Goal: Information Seeking & Learning: Learn about a topic

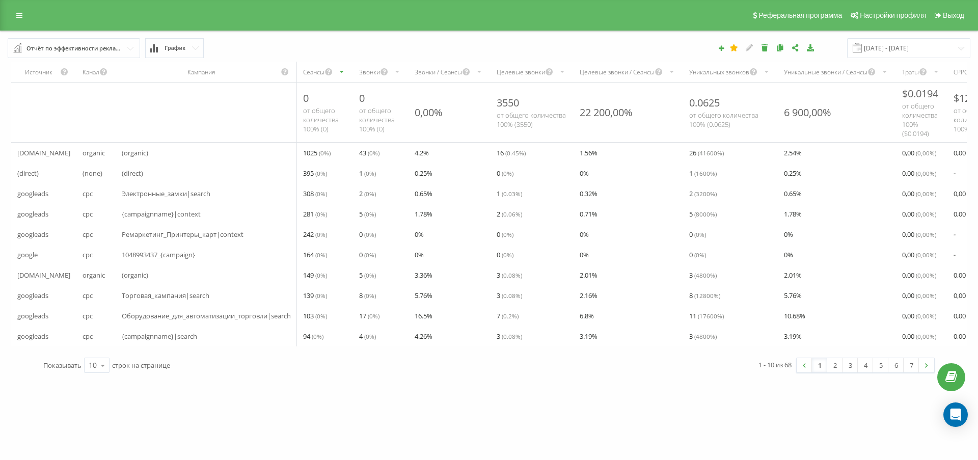
click at [101, 54] on div "Отчёт по эффективности рекламных кампаний" at bounding box center [74, 48] width 96 height 11
click at [16, 16] on link at bounding box center [19, 15] width 18 height 14
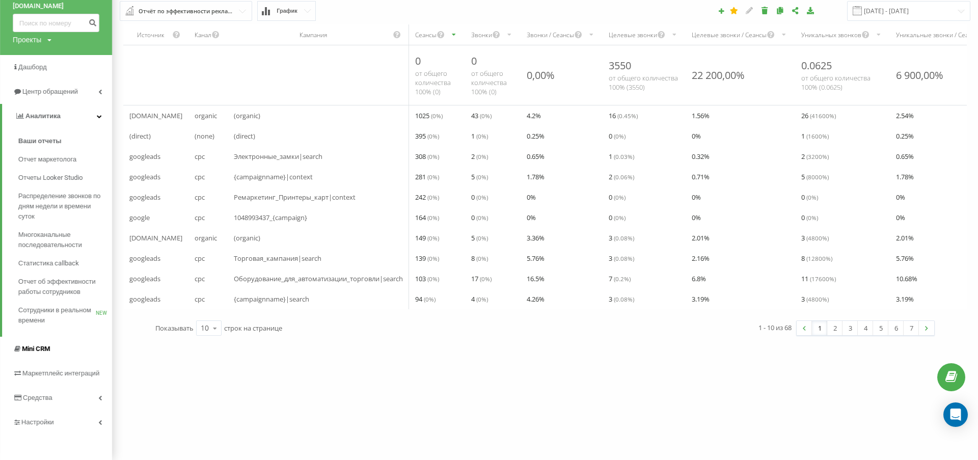
scroll to position [55, 0]
click at [99, 395] on icon at bounding box center [100, 397] width 4 height 5
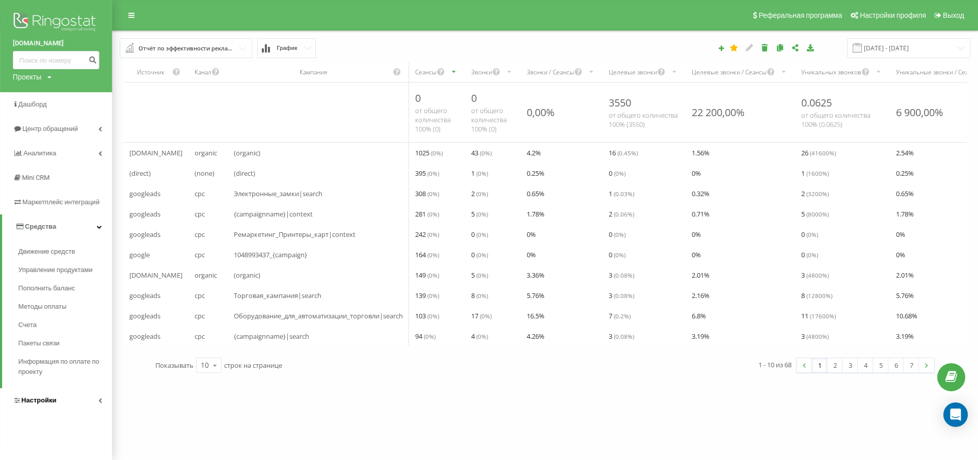
scroll to position [0, 0]
click at [97, 399] on link "Настройки" at bounding box center [56, 400] width 112 height 24
click at [43, 417] on span "Коллтрекинг" at bounding box center [47, 415] width 41 height 10
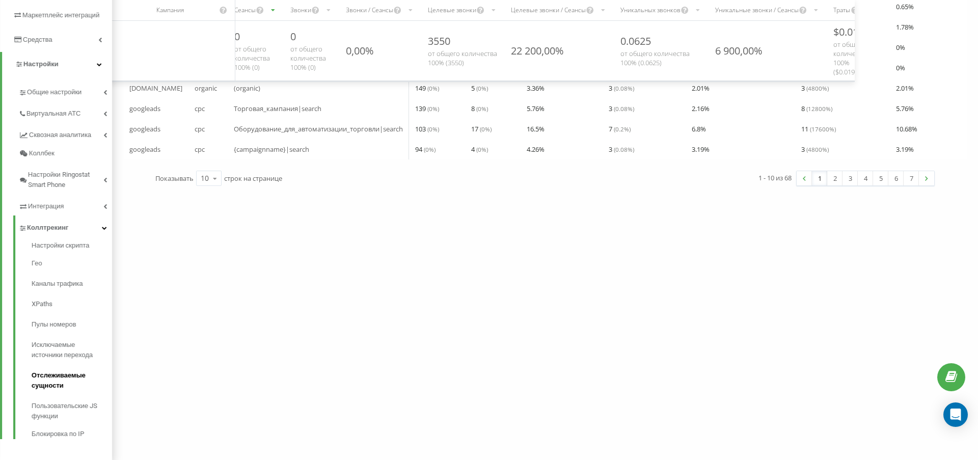
scroll to position [186, 0]
click at [65, 330] on span "Пулы номеров" at bounding box center [56, 325] width 48 height 10
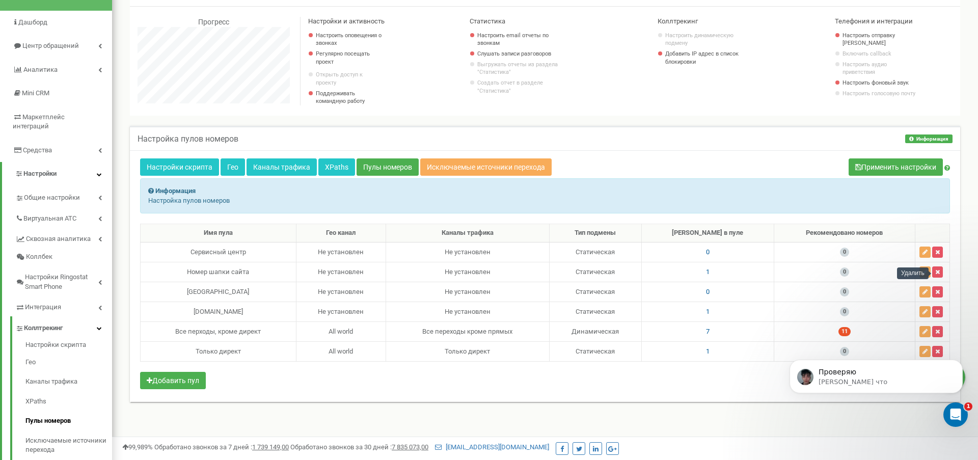
click at [926, 272] on div "Удалить" at bounding box center [913, 273] width 32 height 12
click at [924, 272] on icon "button" at bounding box center [925, 272] width 5 height 6
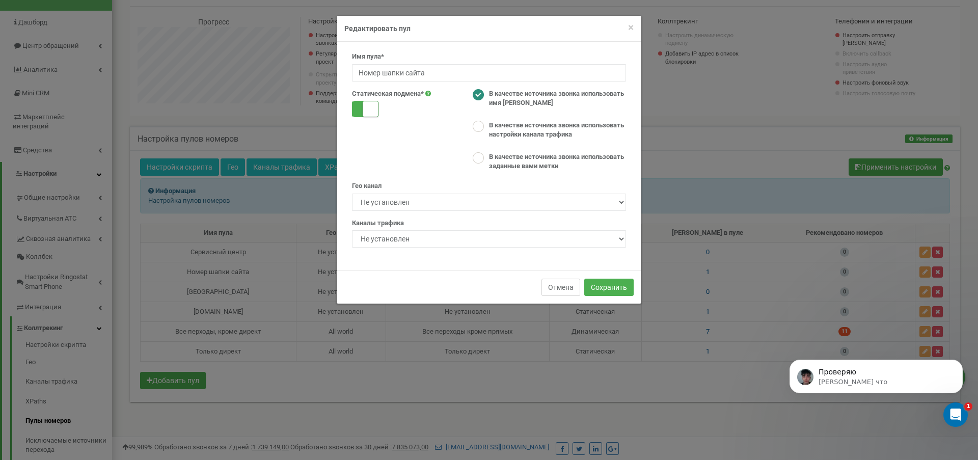
click at [558, 282] on button "Отмена" at bounding box center [561, 287] width 39 height 17
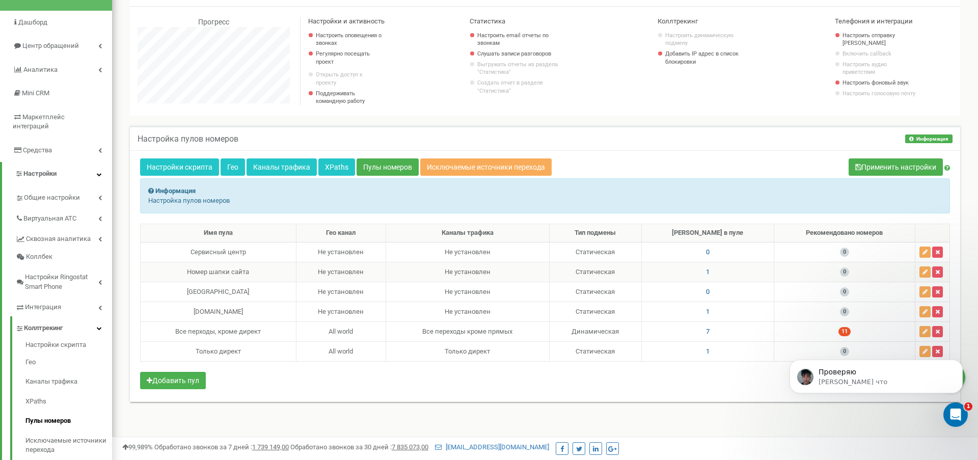
click at [212, 272] on div "Номер шапки сайта" at bounding box center [218, 272] width 147 height 10
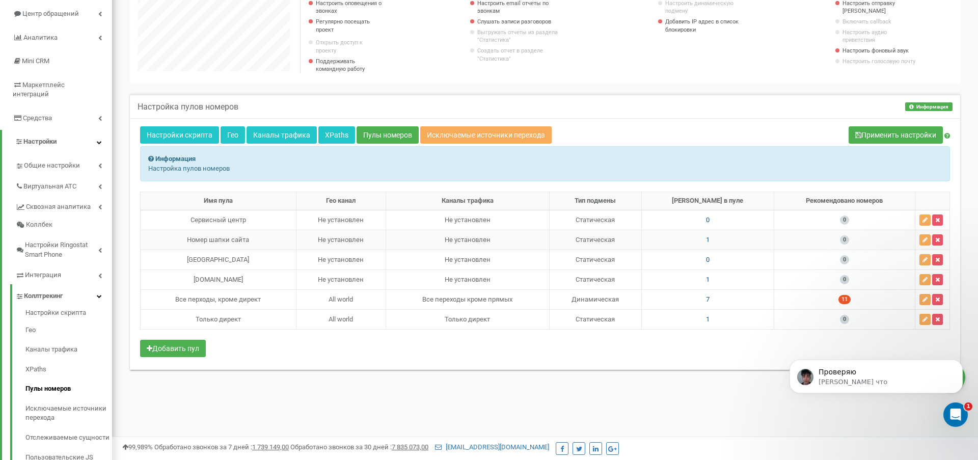
scroll to position [110, 0]
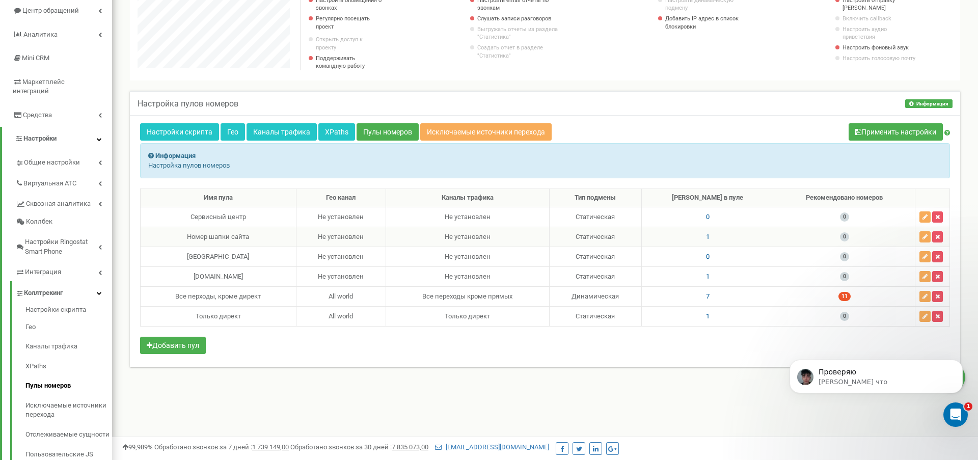
click at [227, 237] on div "Номер шапки сайта" at bounding box center [218, 237] width 147 height 10
click at [710, 236] on span "1" at bounding box center [708, 237] width 4 height 8
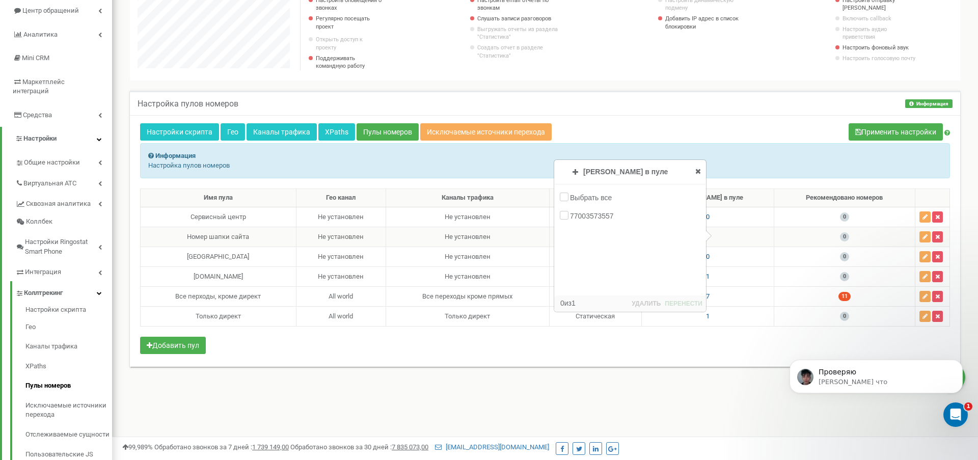
scroll to position [508745, 508645]
click at [830, 374] on p "Проверяю" at bounding box center [884, 372] width 131 height 10
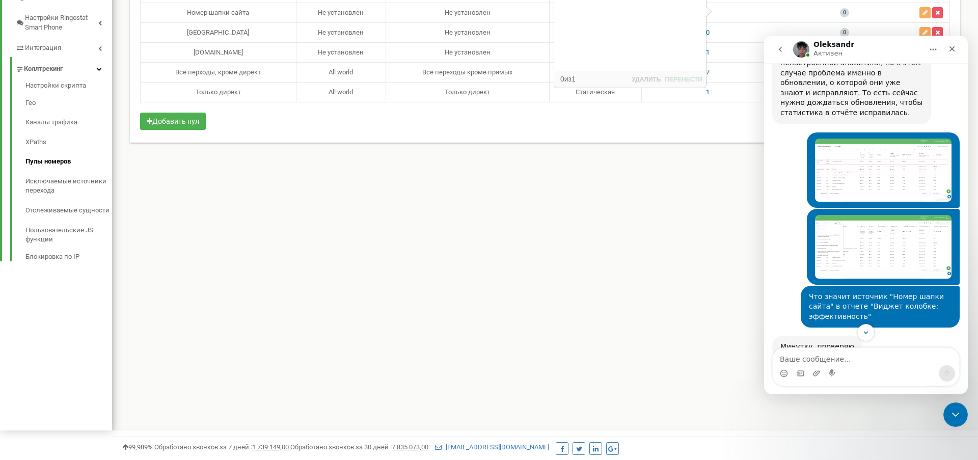
scroll to position [994, 0]
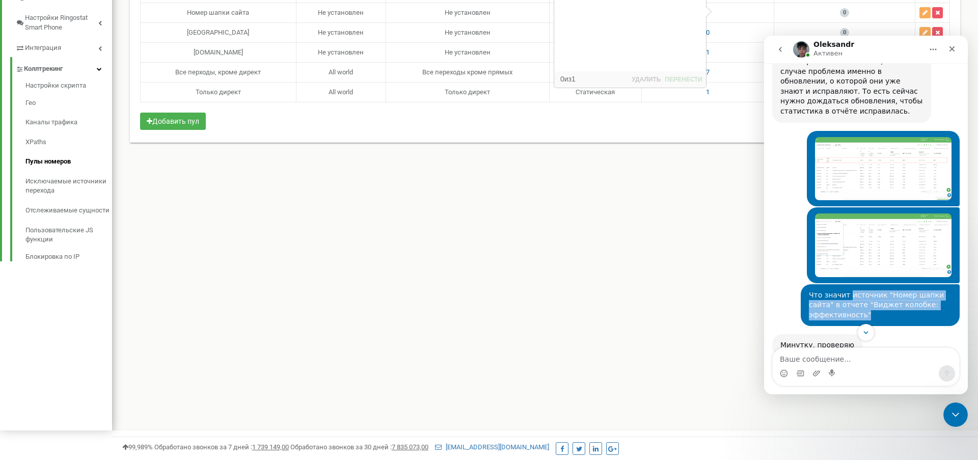
drag, startPoint x: 848, startPoint y: 230, endPoint x: 866, endPoint y: 247, distance: 24.5
click at [866, 290] on div "Что значит источник "Номер шапки сайта" в отчете "Виджет колобке: эффективность"" at bounding box center [880, 305] width 143 height 30
copy div "источник "Номер шапки сайта" в отчете "Виджет колобке: эффективность""
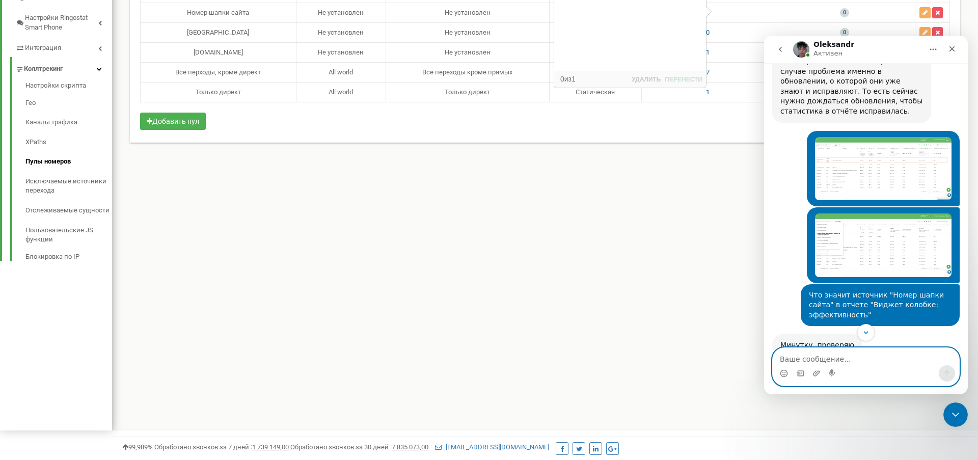
click at [863, 356] on textarea "Ваше сообщение..." at bounding box center [866, 356] width 186 height 17
paste textarea "источник "Номер шапки сайта" в отчете "Виджет колобке: эффективность""
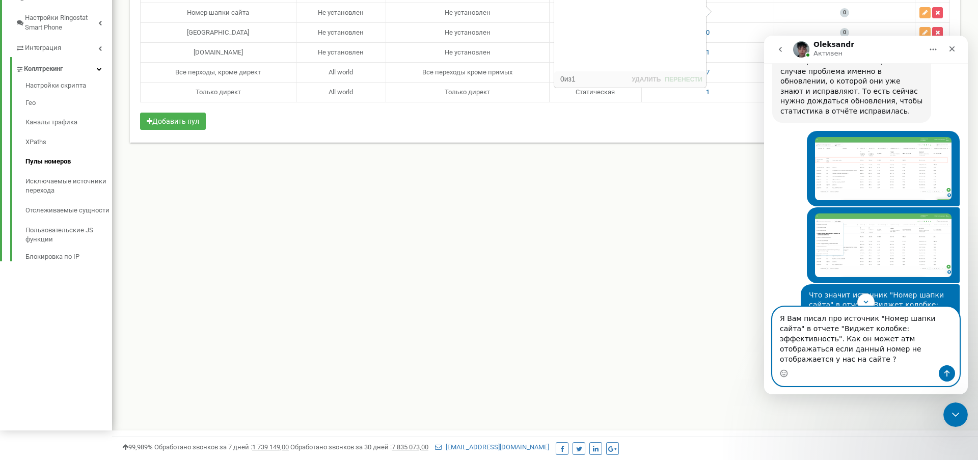
click at [941, 350] on textarea "Я Вам писал про источник "Номер шапки сайта" в отчете "Виджет колобке: эффектив…" at bounding box center [866, 336] width 186 height 58
type textarea "Я Вам писал про источник "Номер шапки сайта" в отчете "Виджет колобке: эффектив…"
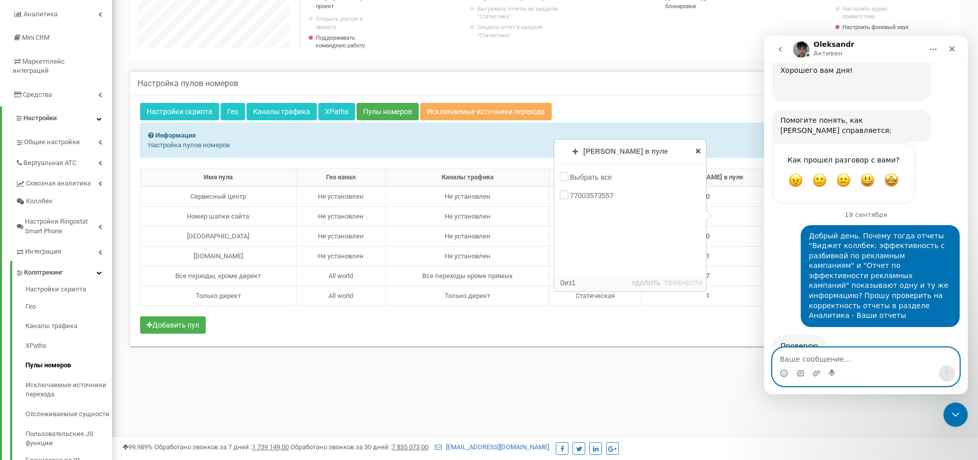
scroll to position [0, 0]
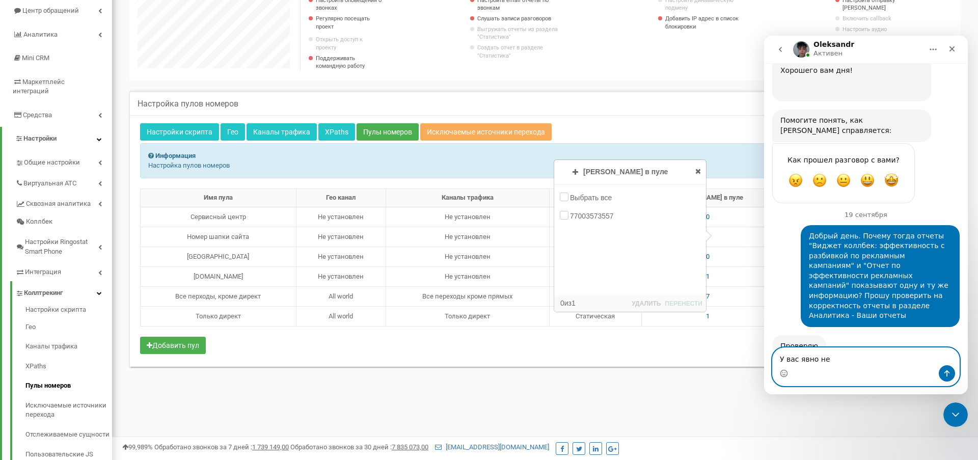
type textarea "У вас явно не"
drag, startPoint x: 849, startPoint y: 361, endPoint x: 689, endPoint y: 361, distance: 159.5
click at [764, 361] on html "Oleksandr Активен Ringostat каждый день помогает бизнесу эффективнее управлять …" at bounding box center [866, 215] width 204 height 359
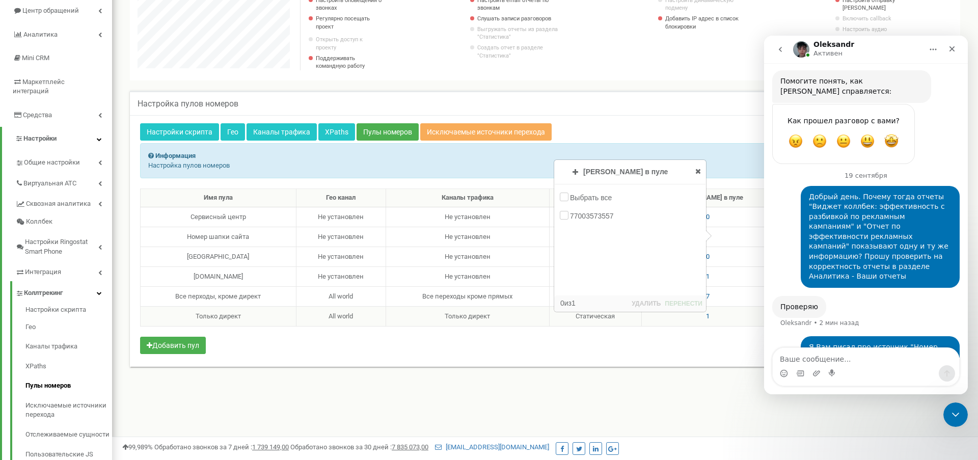
click at [642, 326] on td "Статическая" at bounding box center [595, 316] width 93 height 20
click at [636, 343] on div "Имя пула Гео канал Каналы трафика Тип подмены Номеров в пуле Рекомендовано номе…" at bounding box center [545, 273] width 810 height 168
click at [954, 48] on icon "Закрыть" at bounding box center [953, 49] width 6 height 6
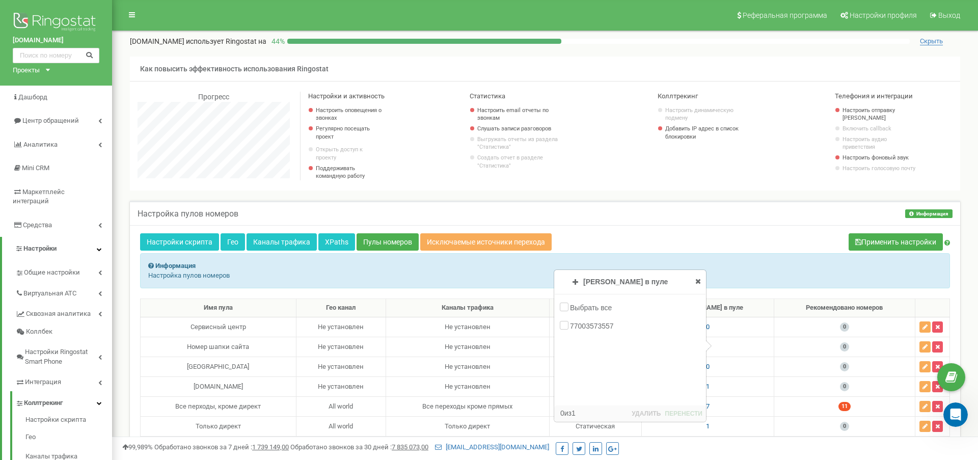
scroll to position [24, 0]
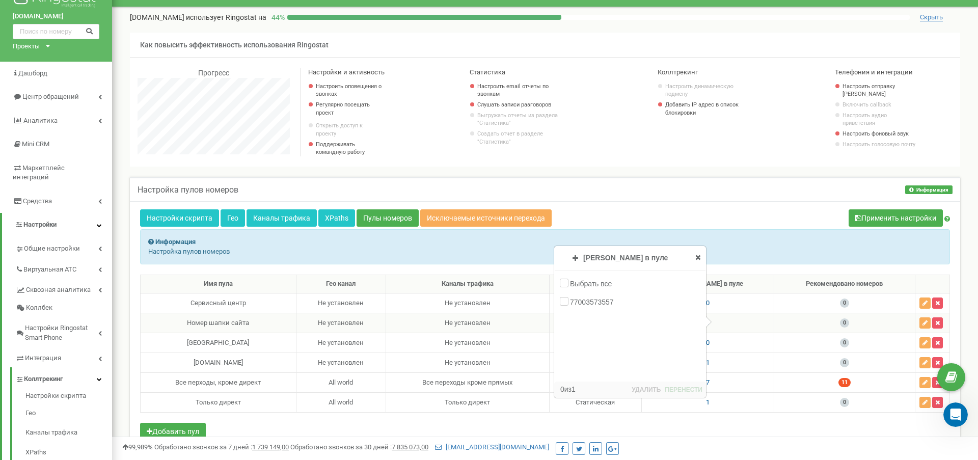
click at [698, 259] on icon at bounding box center [698, 257] width 6 height 7
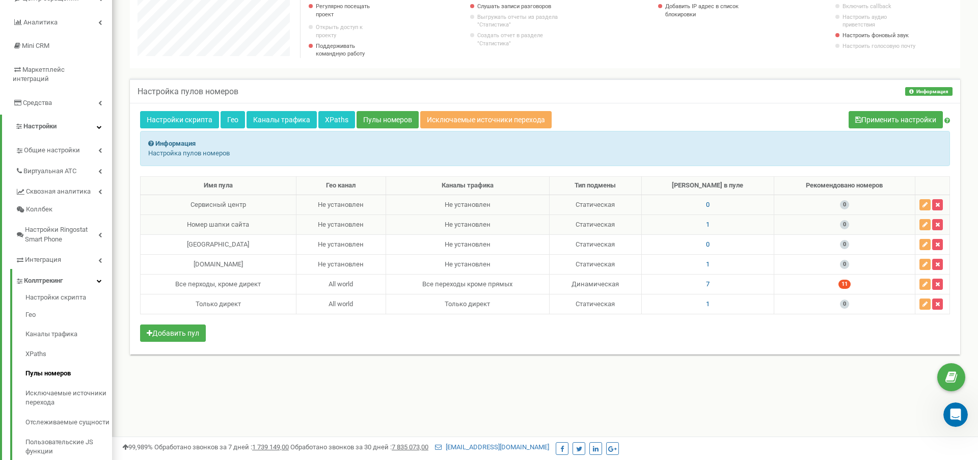
scroll to position [129, 0]
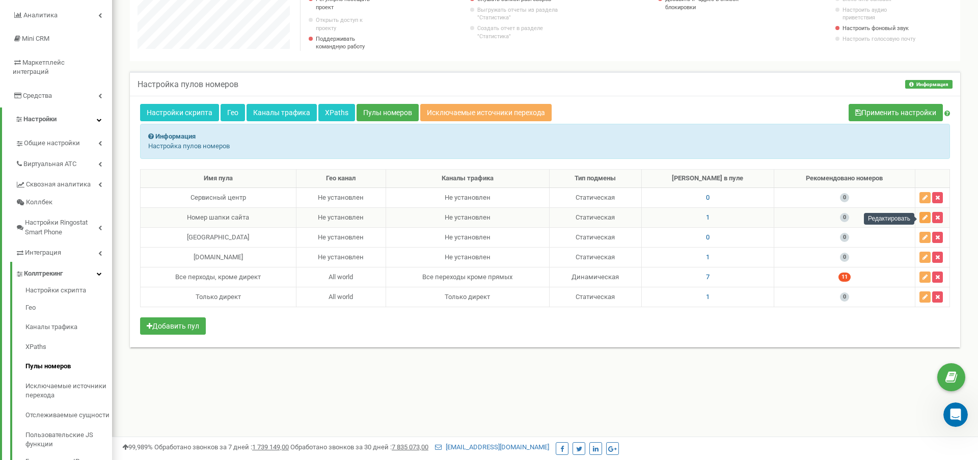
click at [926, 219] on icon "button" at bounding box center [925, 218] width 5 height 6
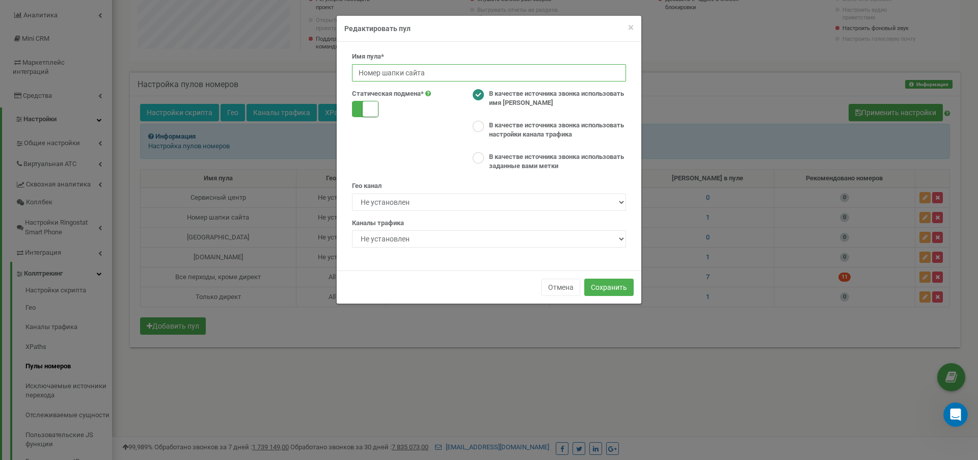
drag, startPoint x: 436, startPoint y: 71, endPoint x: 291, endPoint y: 71, distance: 144.2
click at [291, 71] on div "× Close Редактировать пул Имя пула* Номер шапки сайта Статическая подмена* В ка…" at bounding box center [489, 230] width 978 height 460
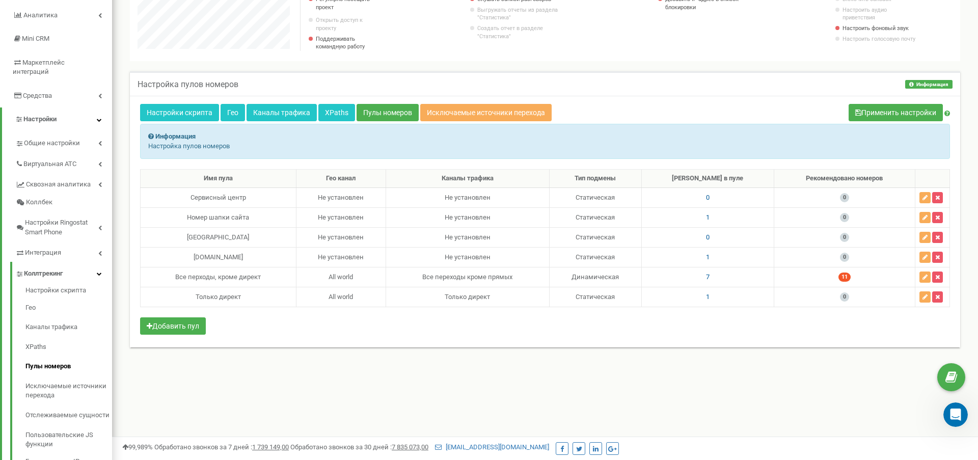
scroll to position [0, 0]
click at [710, 219] on span "1" at bounding box center [708, 217] width 4 height 8
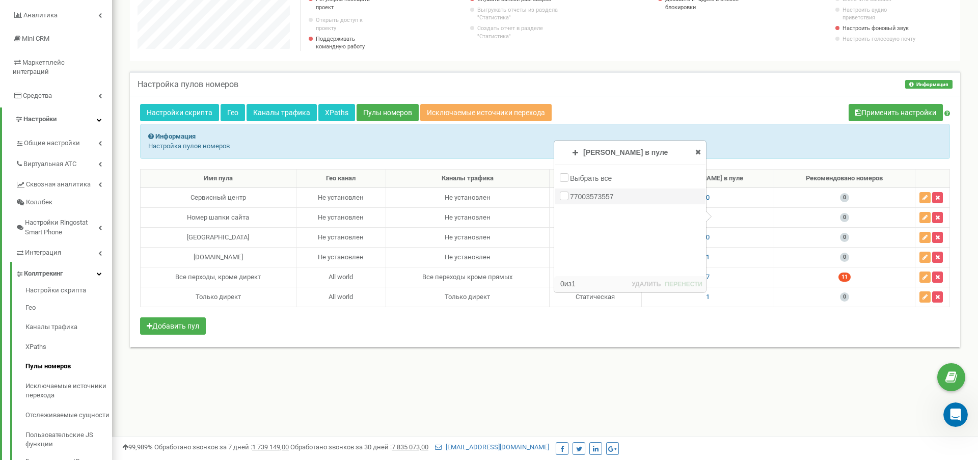
drag, startPoint x: 619, startPoint y: 197, endPoint x: 572, endPoint y: 198, distance: 46.9
click at [572, 198] on div "77003573557" at bounding box center [630, 197] width 151 height 16
copy label "77003573557"
click at [923, 218] on icon "button" at bounding box center [925, 218] width 5 height 6
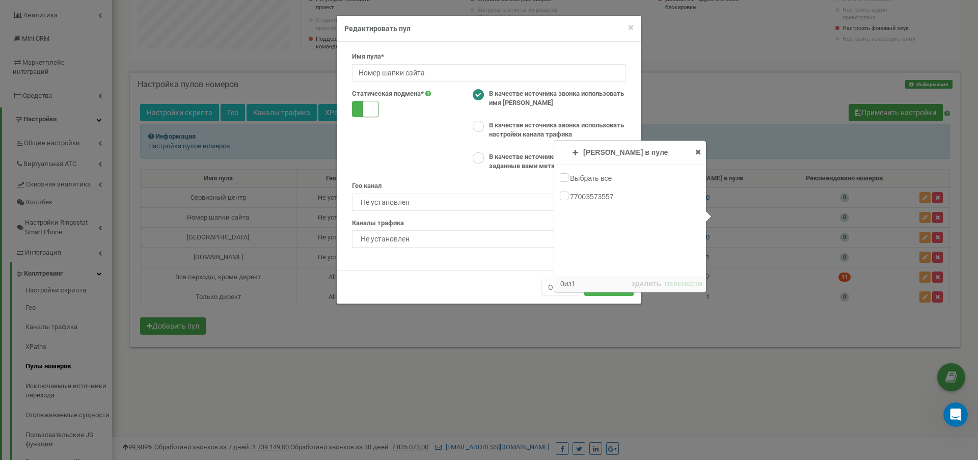
click at [699, 154] on icon at bounding box center [698, 151] width 6 height 7
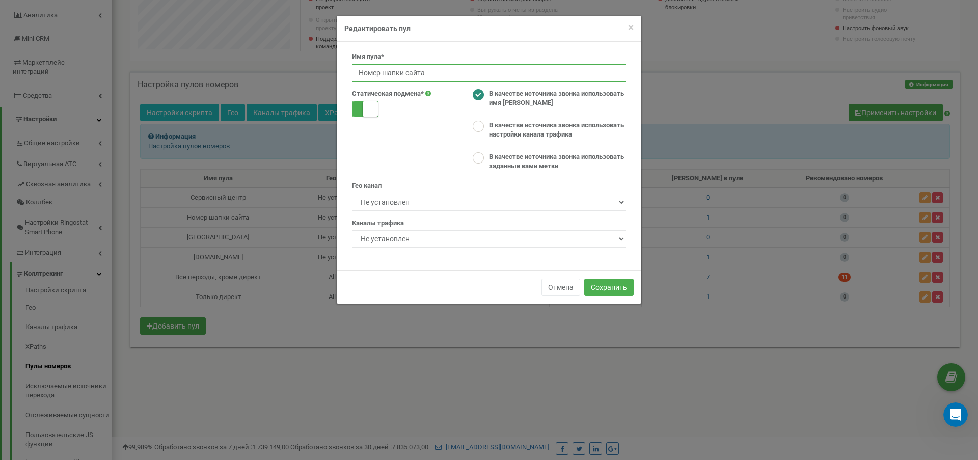
click at [415, 73] on input "Номер шапки сайта" at bounding box center [489, 72] width 274 height 17
drag, startPoint x: 433, startPoint y: 73, endPoint x: 299, endPoint y: 73, distance: 133.5
click at [299, 73] on div "× Close Редактировать пул Имя пула* Номер шапки сайта Статическая подмена* В ка…" at bounding box center [489, 230] width 978 height 460
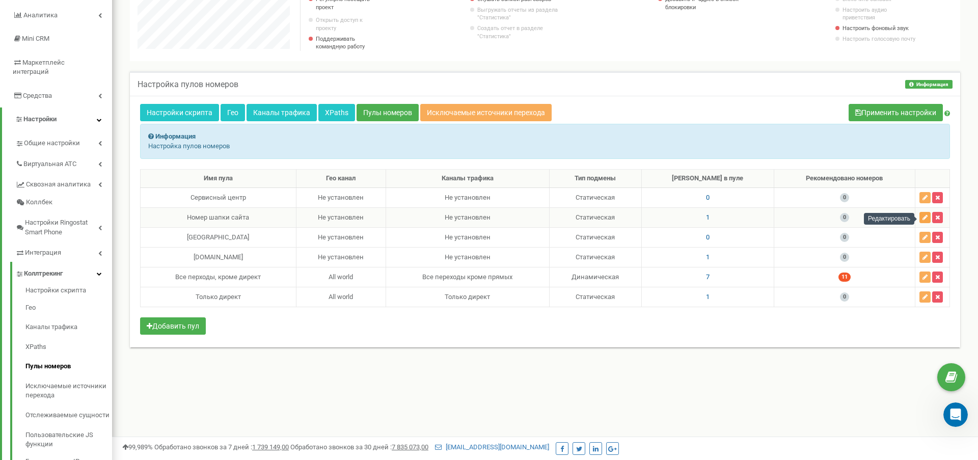
click at [926, 220] on icon "button" at bounding box center [925, 218] width 5 height 6
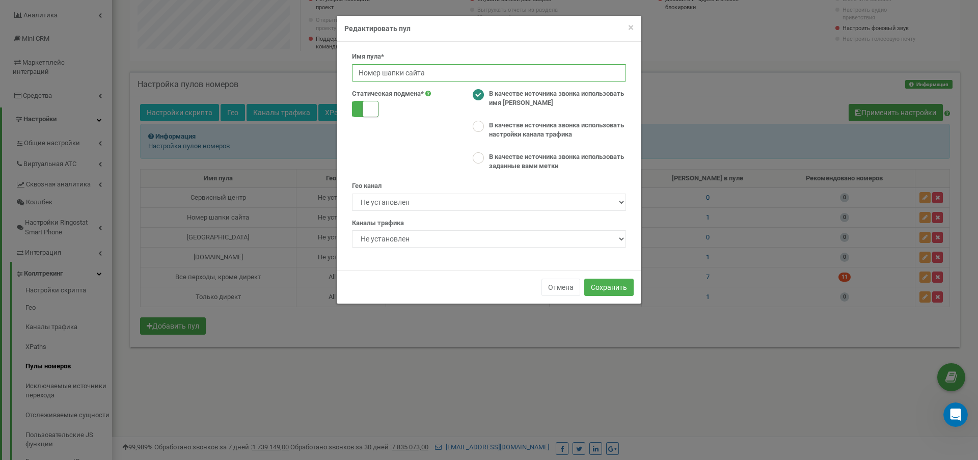
click at [429, 71] on input "Номер шапки сайта" at bounding box center [489, 72] width 274 height 17
type input "Н"
paste input "77003573557"
click at [363, 70] on input "77003573557" at bounding box center [489, 72] width 274 height 17
click at [377, 71] on input "7 7003573557" at bounding box center [489, 72] width 274 height 17
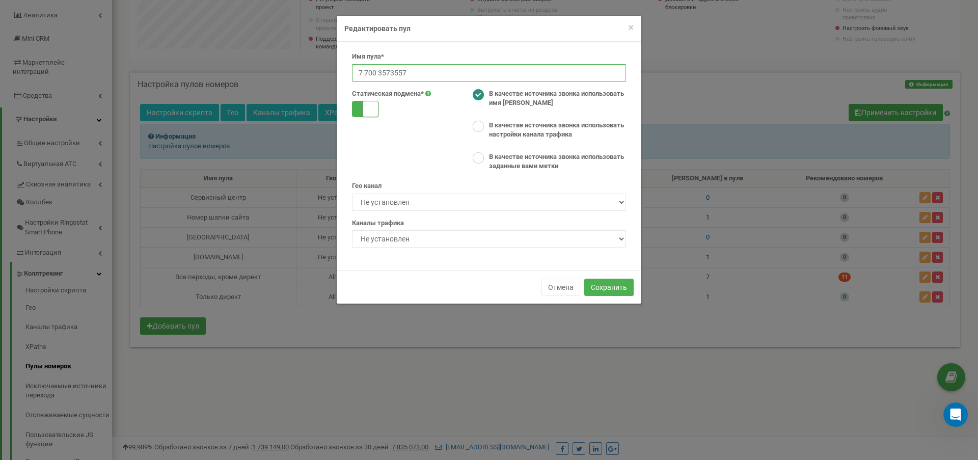
click at [390, 71] on input "7 700 3573557" at bounding box center [489, 72] width 274 height 17
click at [400, 71] on input "7 700 357 3557" at bounding box center [489, 72] width 274 height 17
click at [359, 70] on input "7 700 357 35 57" at bounding box center [489, 72] width 274 height 17
click at [426, 70] on input "+7 700 357 35 57" at bounding box center [489, 72] width 274 height 17
type input "+7 700 357 35 57 (WhatsApp ОП)"
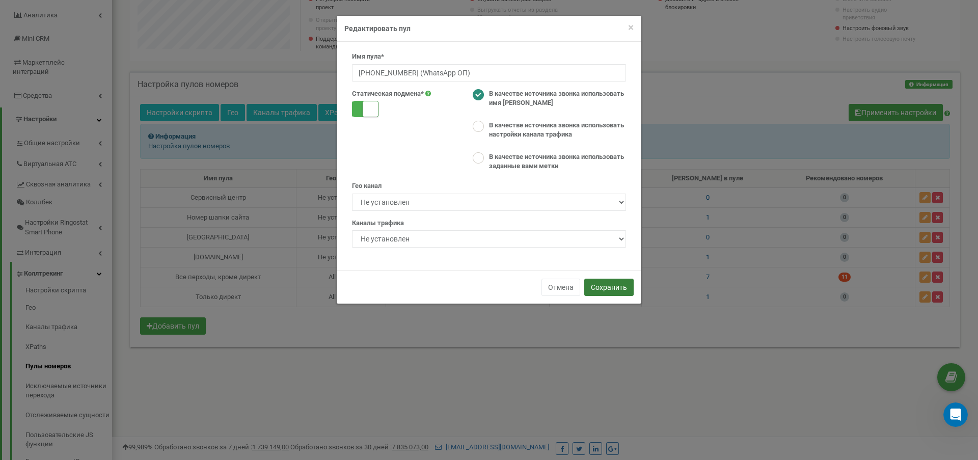
click at [610, 290] on button "Сохранить" at bounding box center [608, 287] width 49 height 17
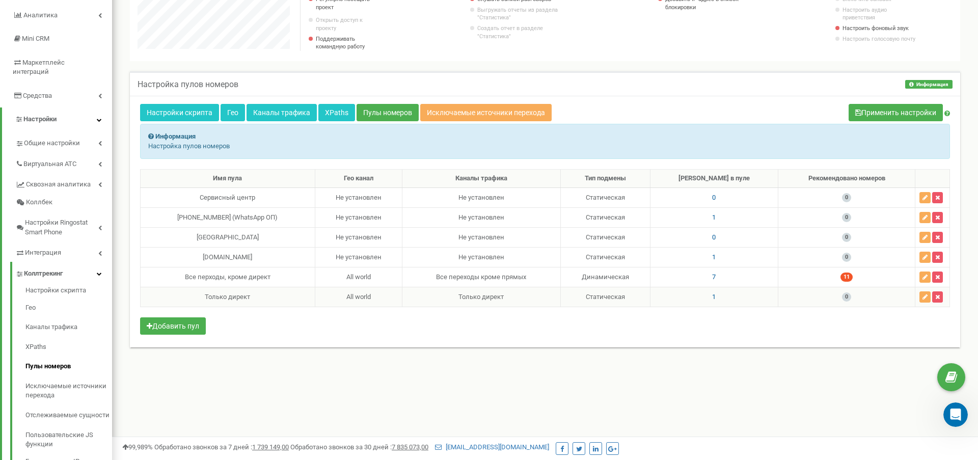
click at [716, 298] on span "1" at bounding box center [714, 297] width 4 height 8
click at [805, 389] on div "Реферальная программа Настройки профиля Выход idsmart.kz использует Ringostat н…" at bounding box center [545, 253] width 866 height 765
click at [705, 233] on icon at bounding box center [704, 231] width 6 height 7
click at [716, 275] on span "7" at bounding box center [714, 277] width 4 height 8
click at [704, 213] on icon at bounding box center [704, 211] width 6 height 7
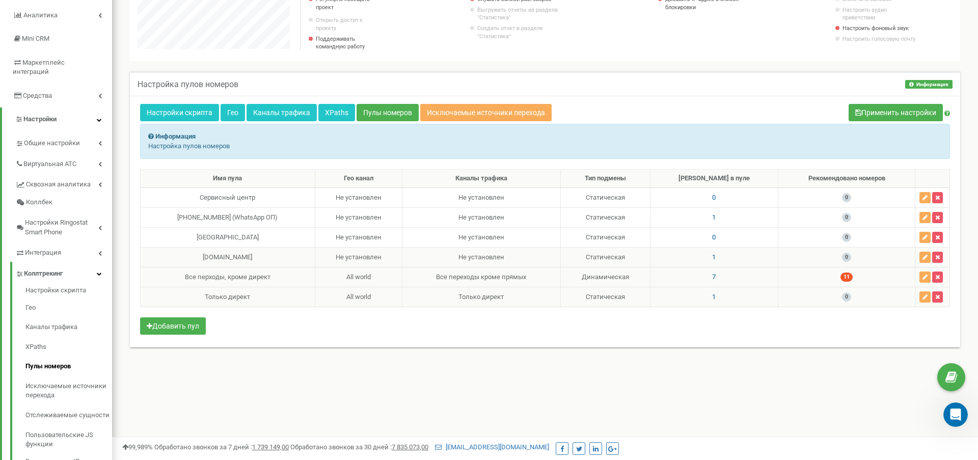
click at [716, 257] on span "1" at bounding box center [714, 257] width 4 height 8
click at [705, 193] on icon at bounding box center [704, 191] width 6 height 7
click at [716, 216] on span "1" at bounding box center [714, 217] width 4 height 8
click at [789, 238] on icon at bounding box center [788, 236] width 6 height 7
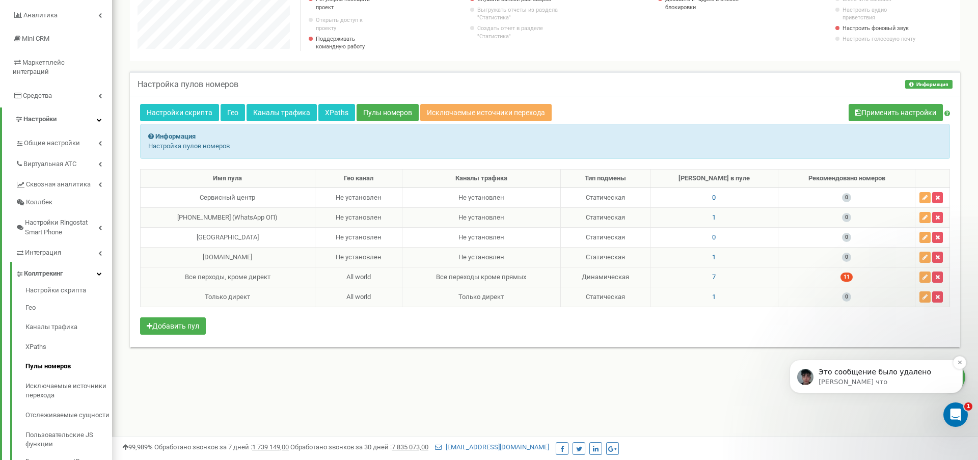
click at [860, 373] on p "Это сообщение было удалено" at bounding box center [884, 372] width 131 height 10
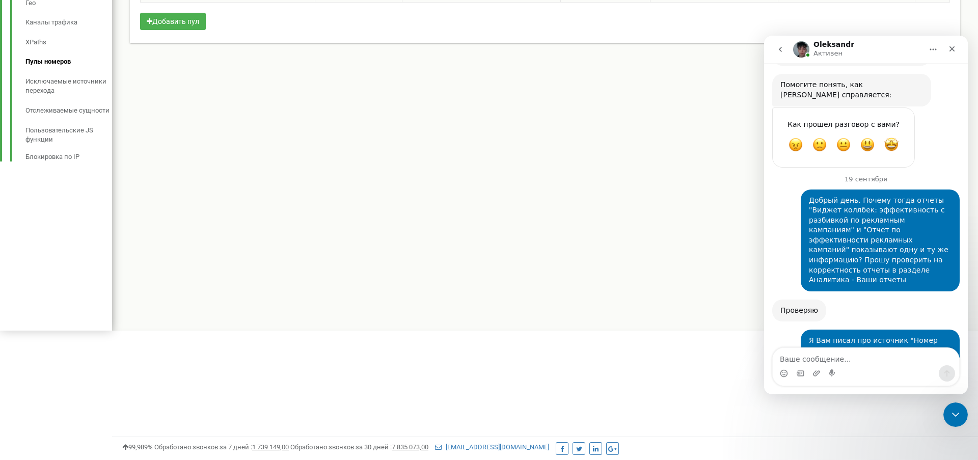
scroll to position [1898, 0]
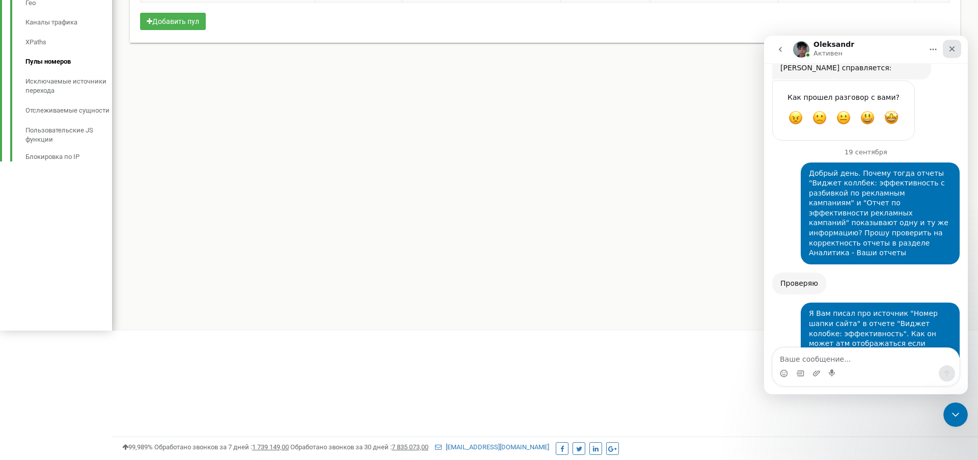
click at [955, 48] on icon "Закрыть" at bounding box center [952, 49] width 8 height 8
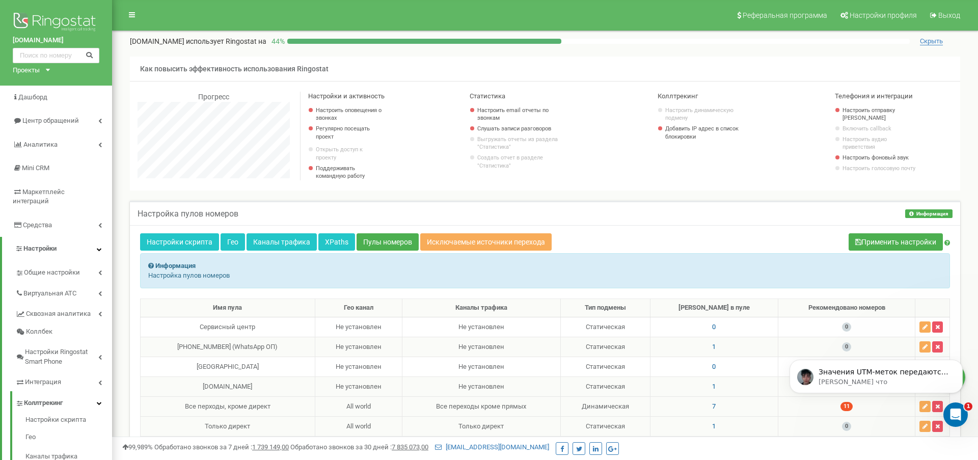
scroll to position [0, 0]
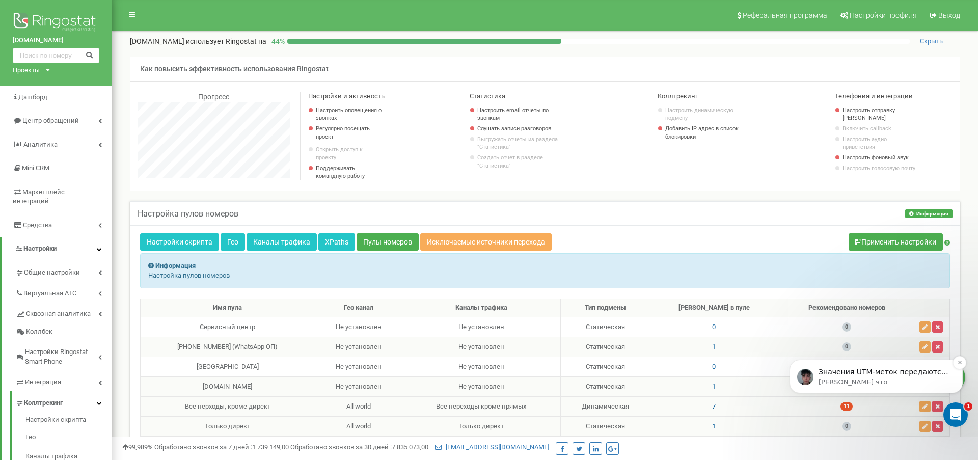
click at [874, 369] on p "Значения UTM-меток передаются из ссылки, а не из номера телефона, то есть если …" at bounding box center [884, 372] width 131 height 10
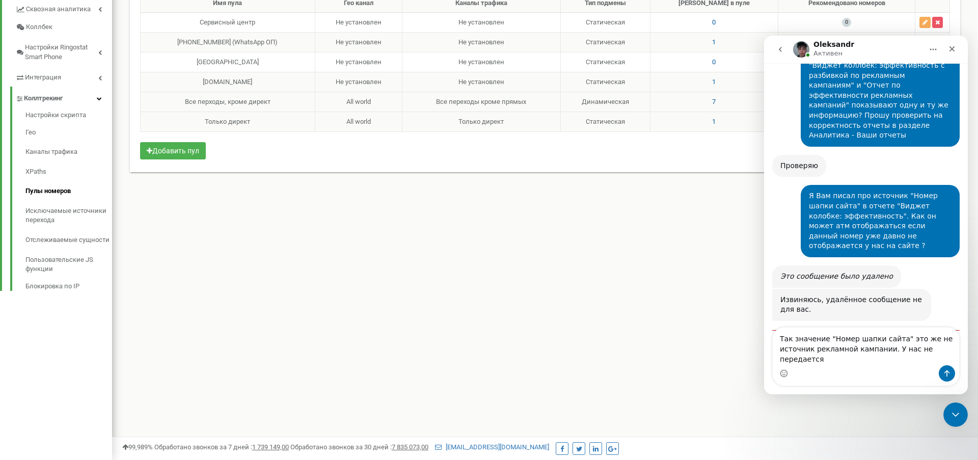
scroll to position [2026, 0]
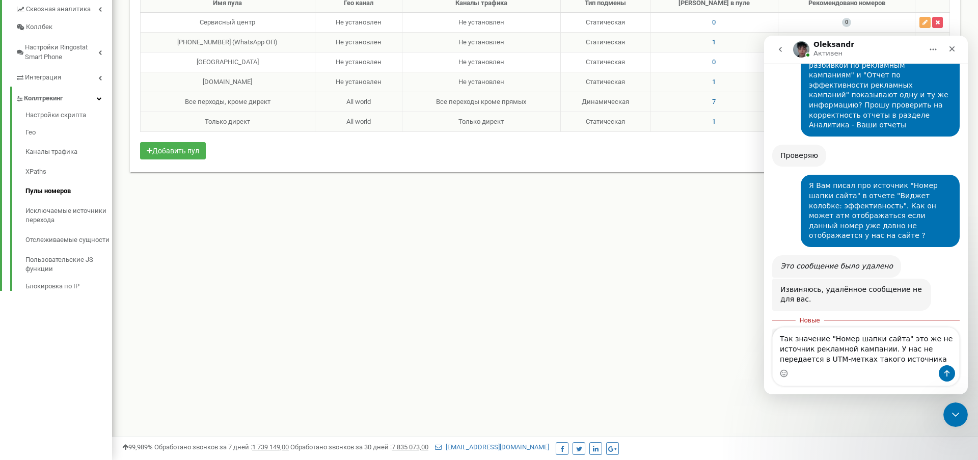
type textarea "Так значение "Номер шапки сайта" это же не источник рекламной кампании. У нас н…"
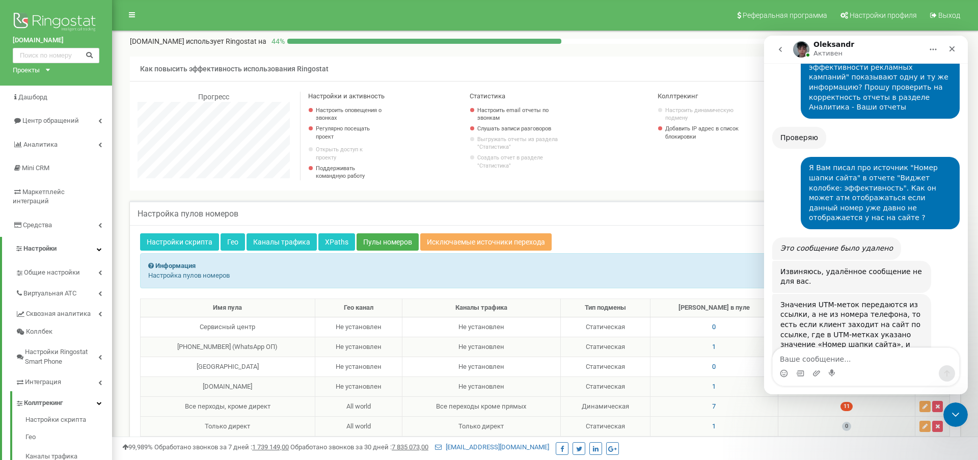
scroll to position [2078, 0]
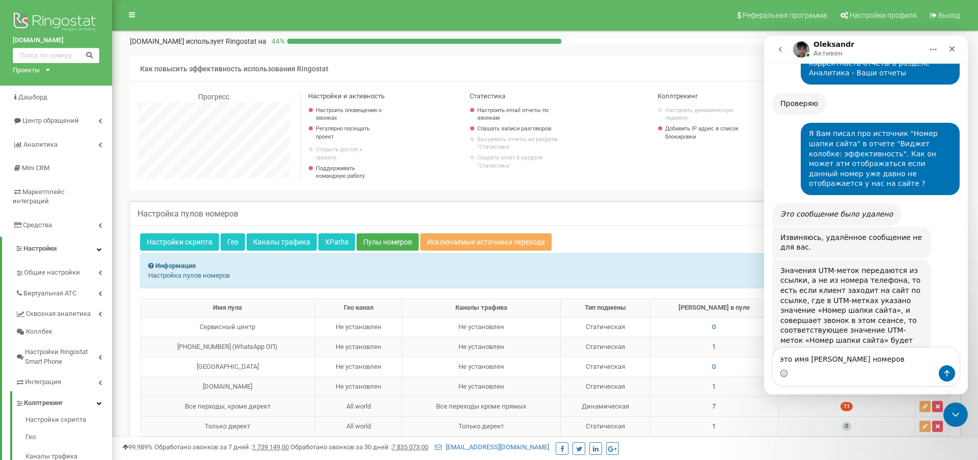
type textarea "это имя [PERSON_NAME] номеров"
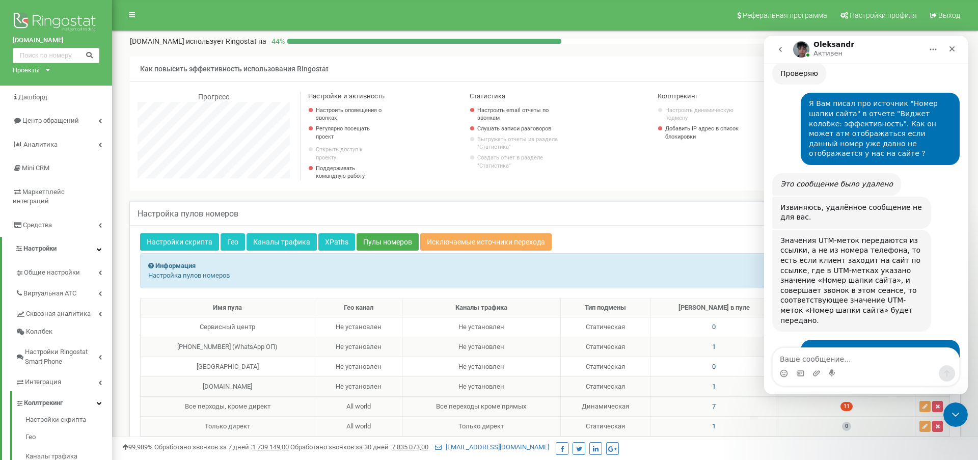
scroll to position [2148, 0]
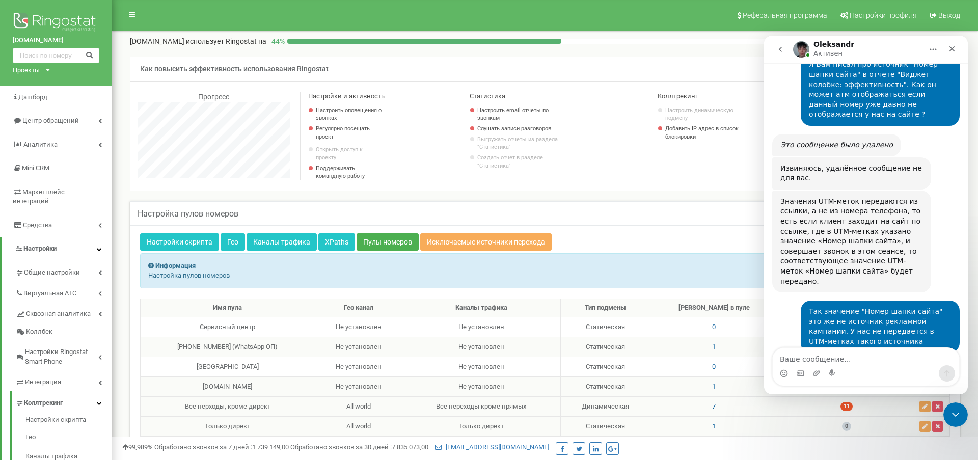
drag, startPoint x: 304, startPoint y: 347, endPoint x: 180, endPoint y: 348, distance: 124.3
click at [180, 348] on div "+7 700 357 35 57 (WhatsApp ОП)" at bounding box center [228, 347] width 166 height 10
copy div "+7 700 357 35 57 (WhatsApp ОП)"
click at [870, 359] on textarea "Ваше сообщение..." at bounding box center [866, 356] width 186 height 17
paste textarea "+7 700 357 35 57 (WhatsApp ОП)"
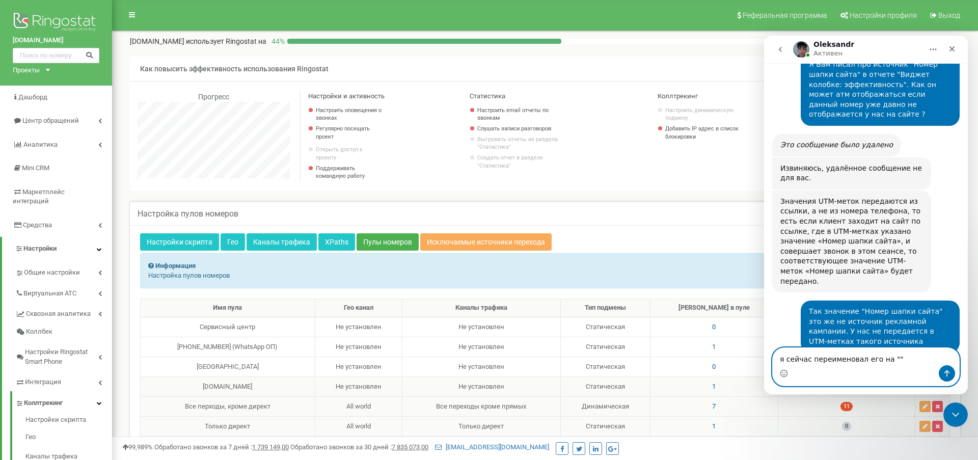
type textarea "я сейчас переименовал его на "[PHONE_NUMBER] (WhatsApp ОП)""
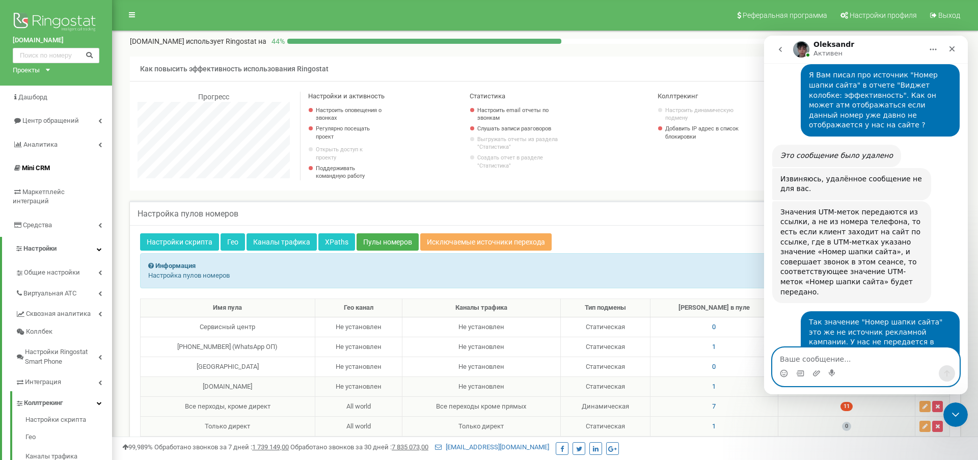
scroll to position [2190, 0]
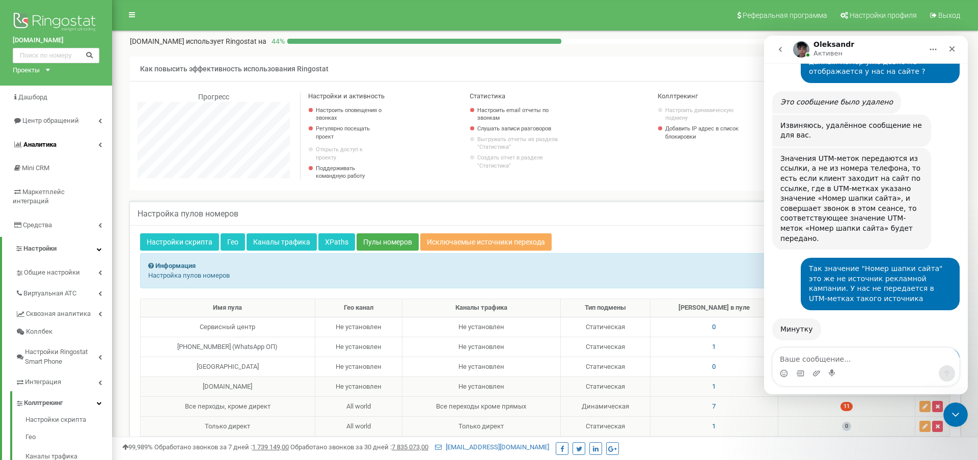
click at [101, 142] on icon at bounding box center [100, 144] width 4 height 5
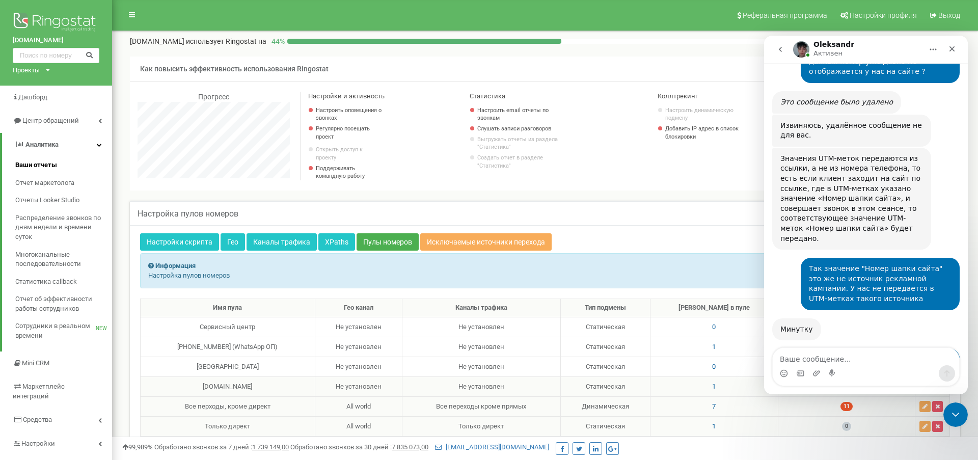
click at [43, 163] on span "Ваши отчеты" at bounding box center [36, 165] width 42 height 10
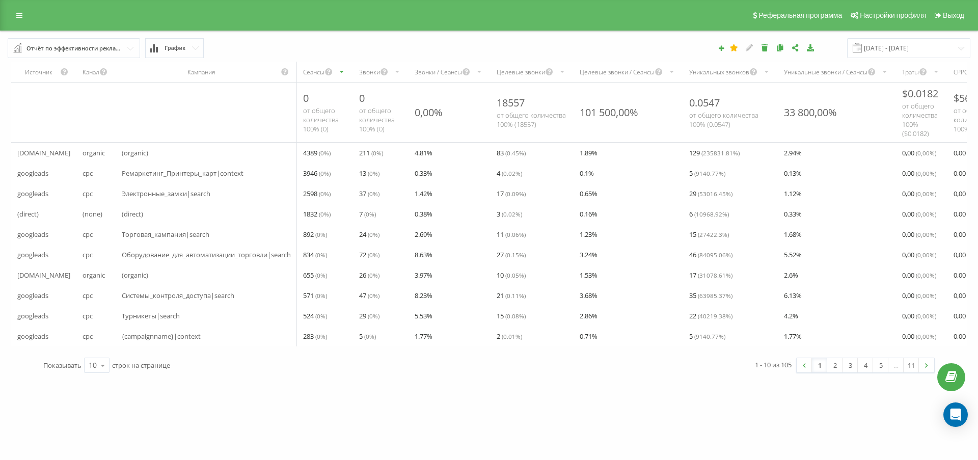
click at [118, 53] on div "Отчёт по эффективности рекламных кампаний" at bounding box center [74, 48] width 96 height 11
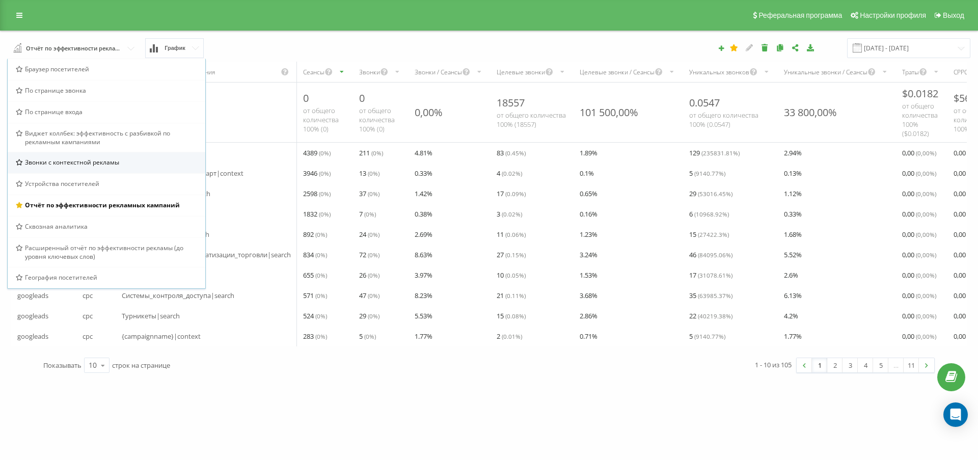
click at [82, 167] on span "Звонки с контекстной рекламы" at bounding box center [72, 162] width 94 height 9
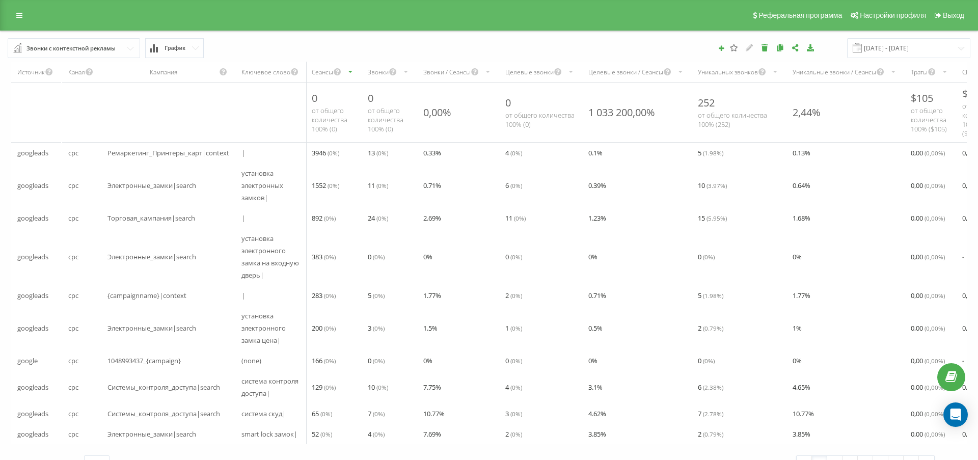
click at [114, 54] on div "Звонки с контекстной рекламы" at bounding box center [70, 48] width 89 height 11
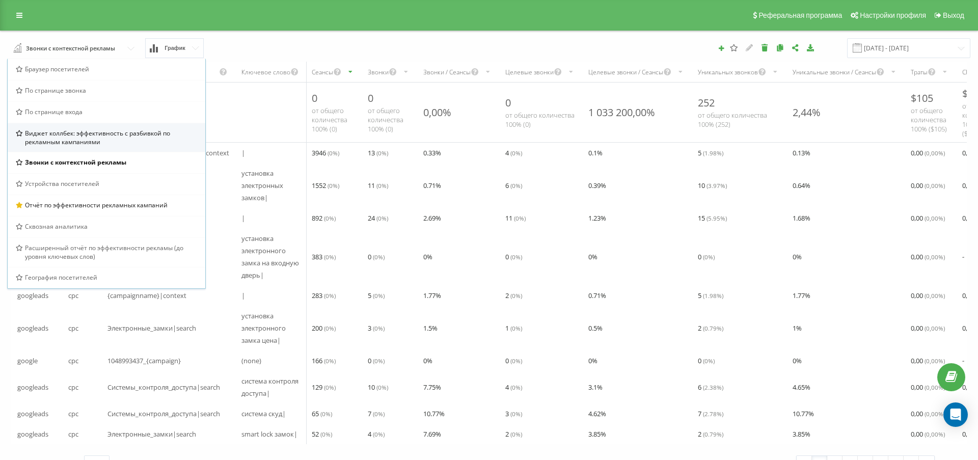
click at [88, 144] on span "Виджет коллбек: эффективность с разбивкой по рекламным кампаниями" at bounding box center [111, 137] width 173 height 17
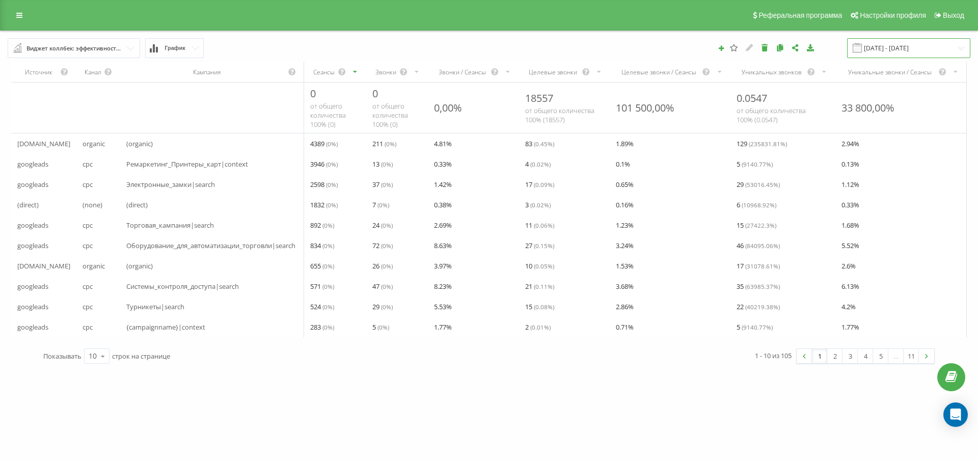
click at [936, 58] on input "19.08.2025 - 19.09.2025" at bounding box center [908, 48] width 123 height 20
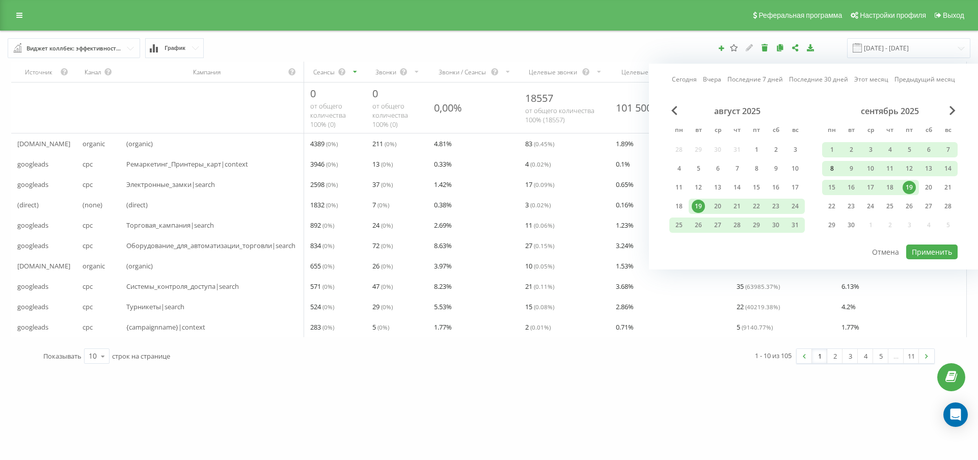
click at [834, 175] on div "8" at bounding box center [831, 168] width 13 height 13
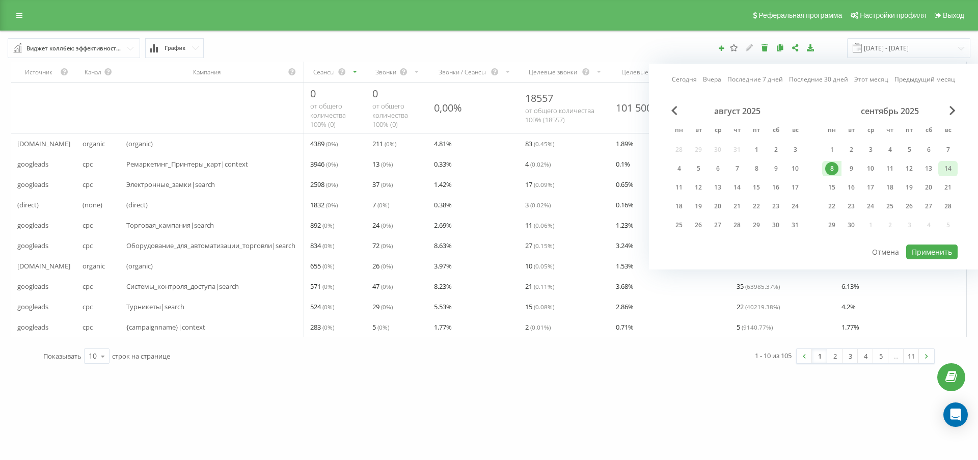
click at [951, 172] on div "14" at bounding box center [948, 168] width 13 height 13
click at [938, 259] on button "Применить" at bounding box center [931, 252] width 51 height 15
type input "08.09.2025 - 14.09.2025"
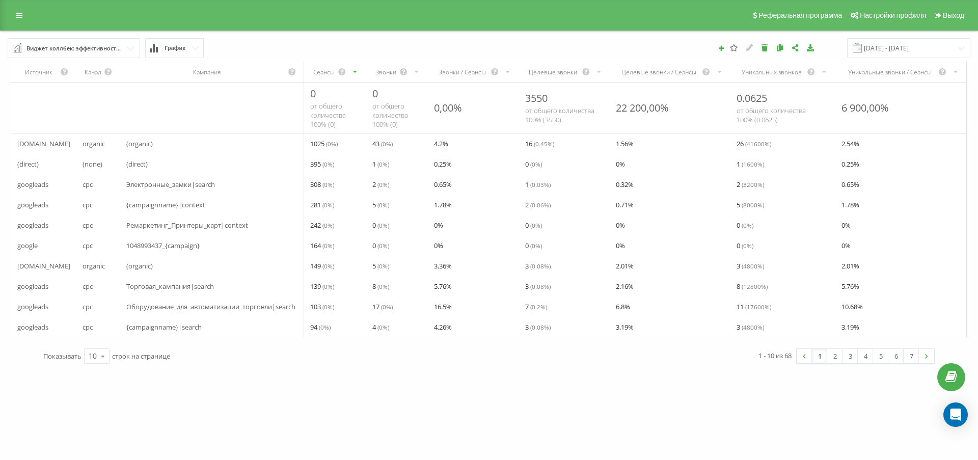
click at [387, 76] on div "Звонки" at bounding box center [385, 72] width 27 height 9
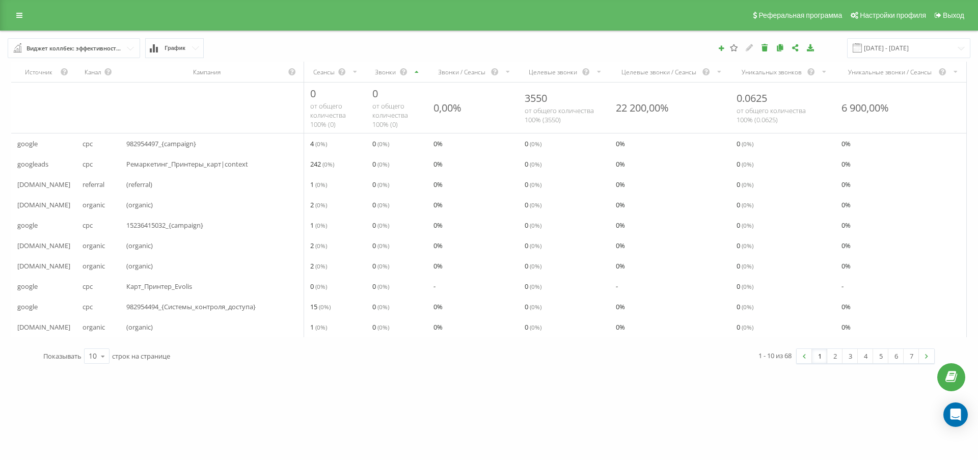
click at [389, 76] on div "Звонки" at bounding box center [385, 72] width 27 height 9
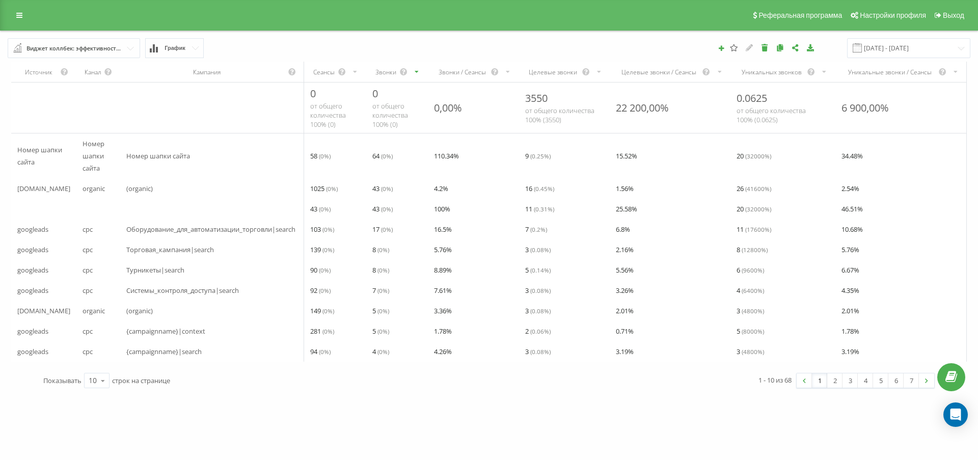
click at [104, 54] on div "Виджет коллбек: эффективность с разбивкой по рекламным кампаниями" at bounding box center [74, 48] width 96 height 11
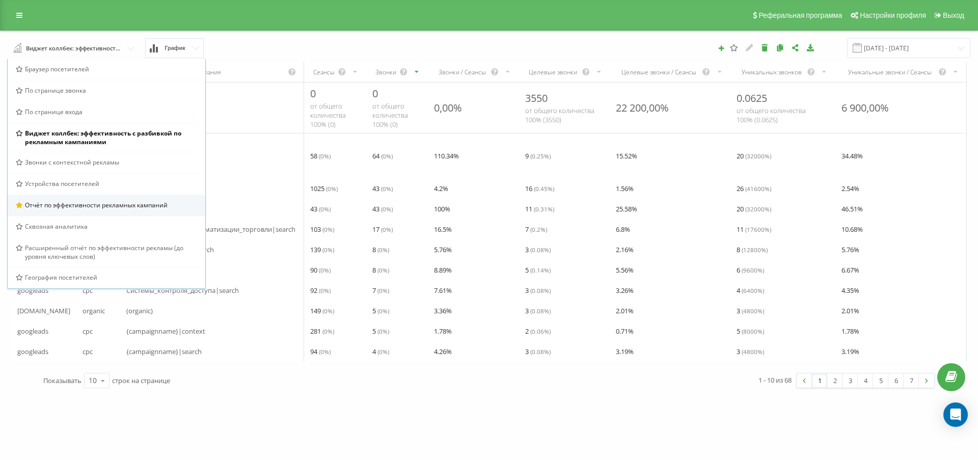
click at [65, 209] on span "Отчёт по эффективности рекламных кампаний" at bounding box center [96, 205] width 143 height 9
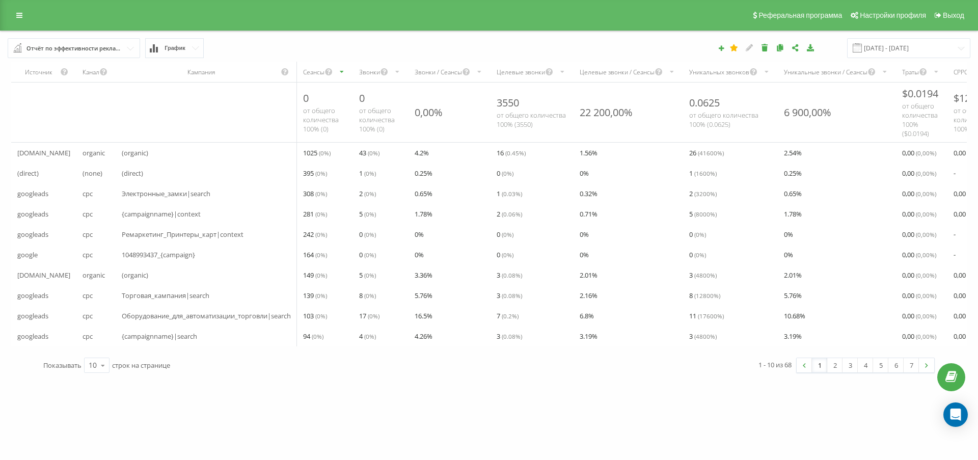
click at [374, 76] on div "Звонки" at bounding box center [369, 72] width 21 height 9
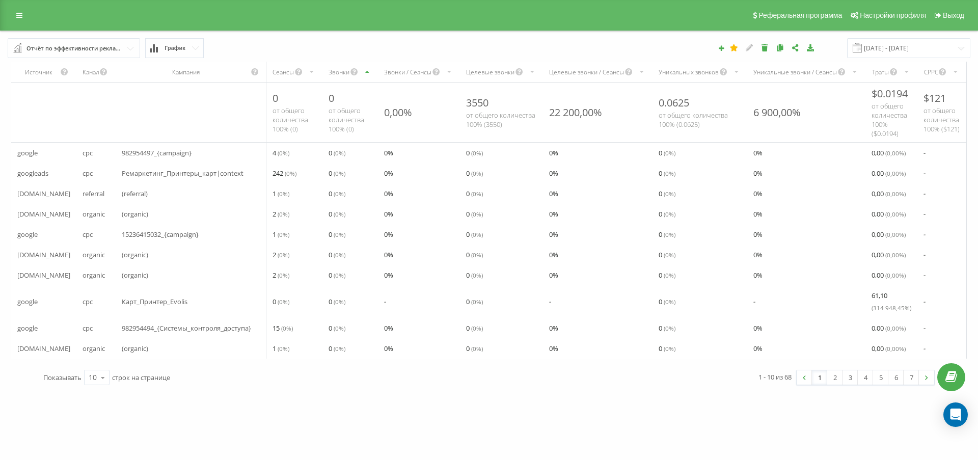
click at [345, 76] on div "Звонки" at bounding box center [339, 72] width 21 height 9
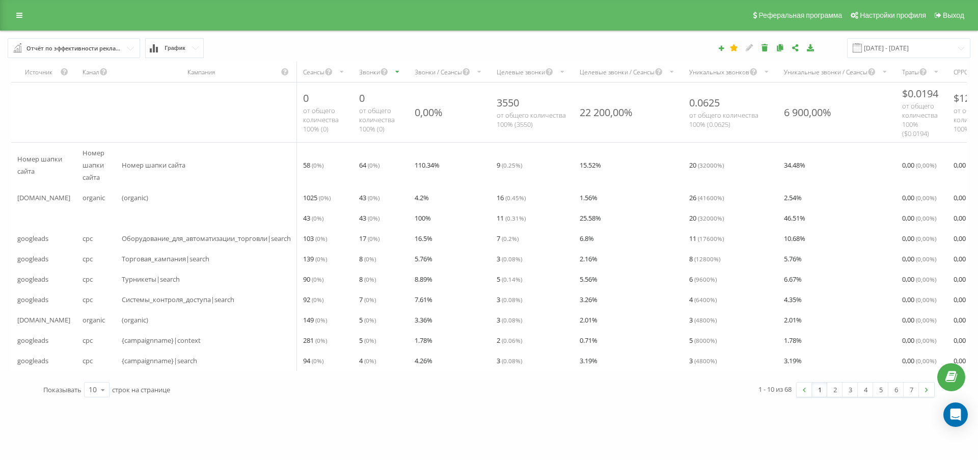
click at [45, 54] on div "Отчёт по эффективности рекламных кампаний" at bounding box center [74, 48] width 96 height 11
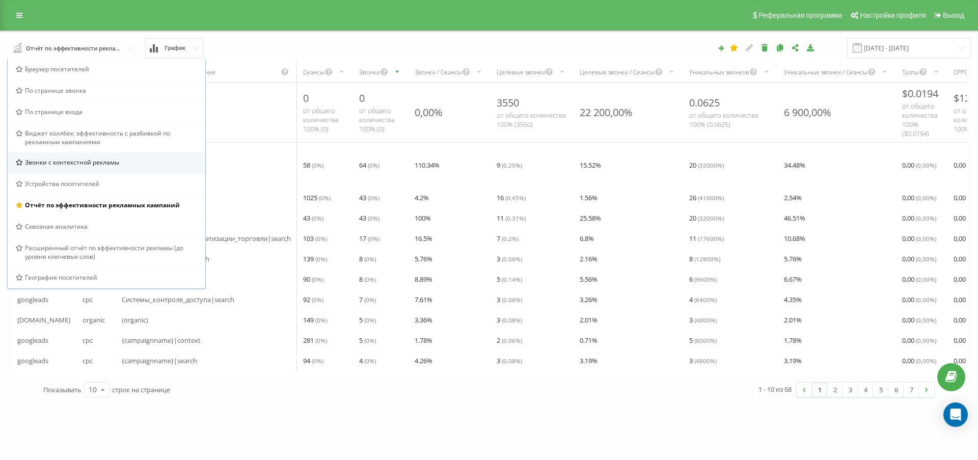
click at [81, 167] on span "Звонки с контекстной рекламы" at bounding box center [72, 162] width 94 height 9
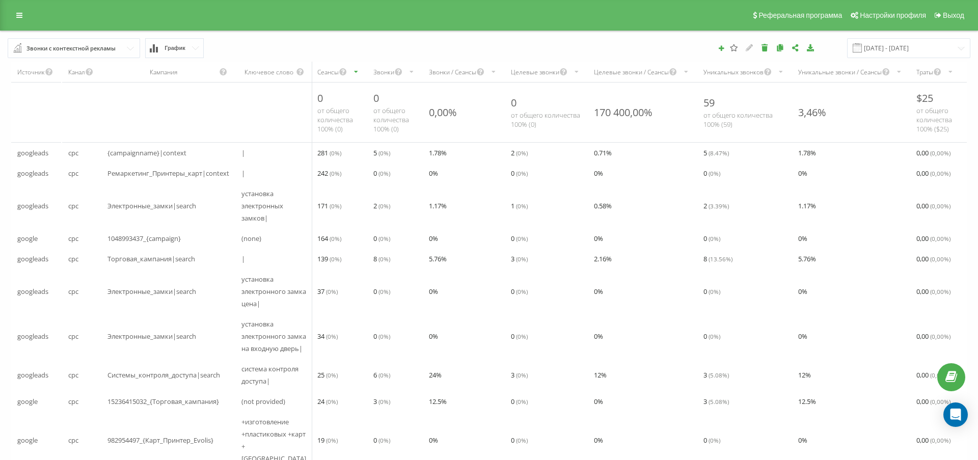
click at [376, 76] on div "Звонки" at bounding box center [383, 72] width 21 height 9
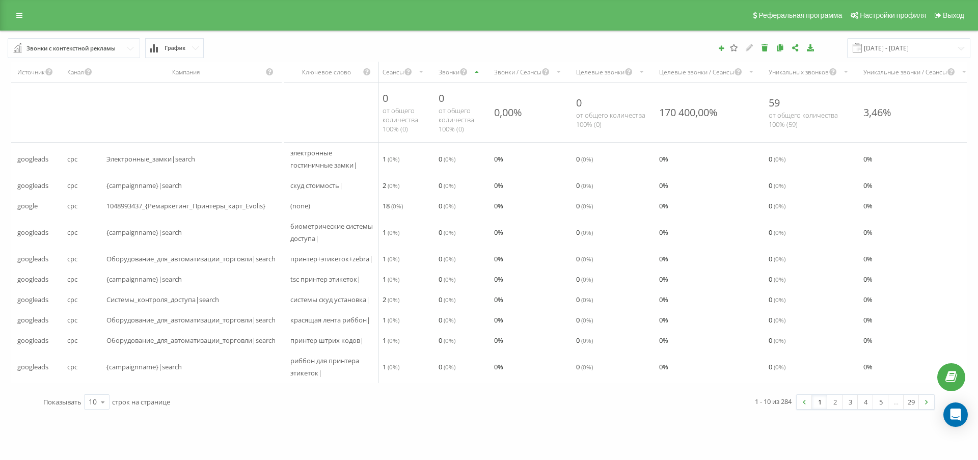
click at [454, 76] on div "Звонки" at bounding box center [449, 72] width 21 height 9
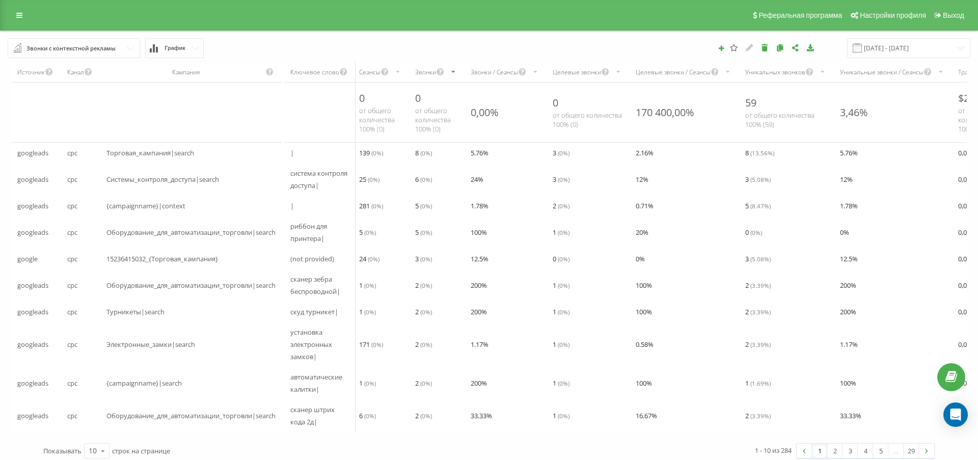
click at [428, 76] on div "Звонки" at bounding box center [425, 72] width 21 height 9
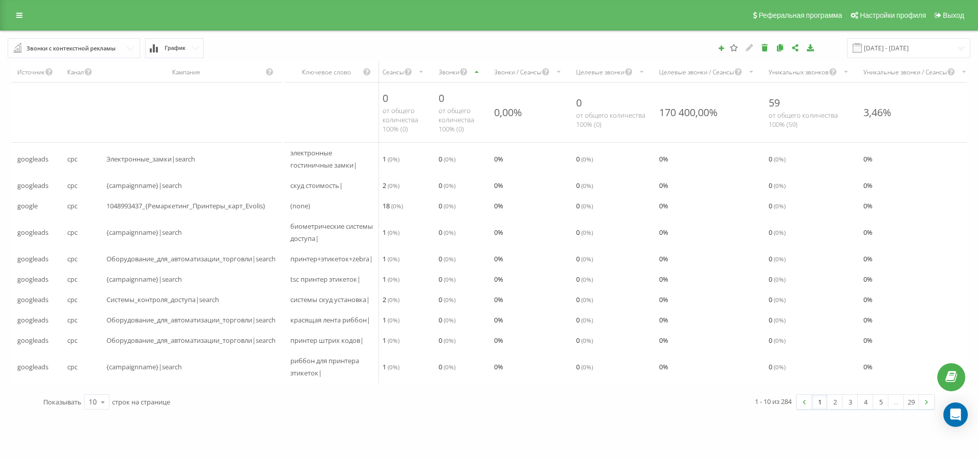
click at [452, 76] on div "Звонки" at bounding box center [449, 72] width 21 height 9
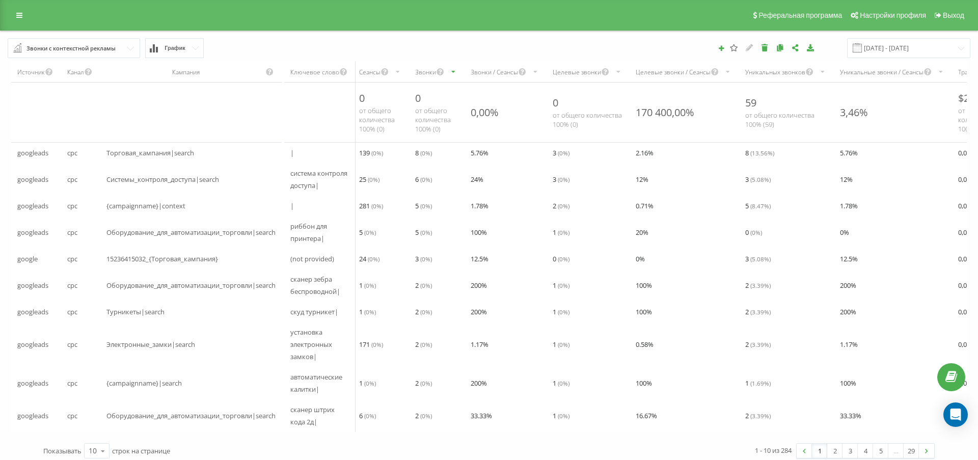
click at [72, 54] on div "Звонки с контекстной рекламы" at bounding box center [70, 48] width 89 height 11
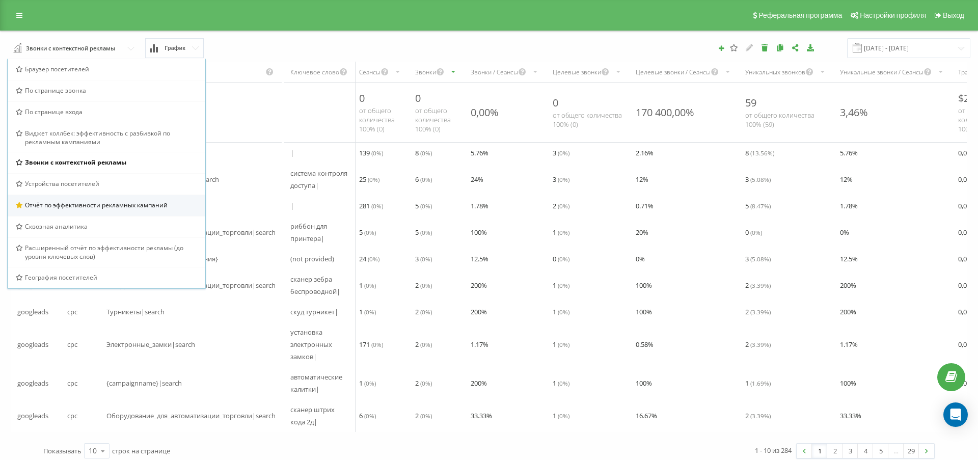
click at [77, 209] on span "Отчёт по эффективности рекламных кампаний" at bounding box center [96, 205] width 143 height 9
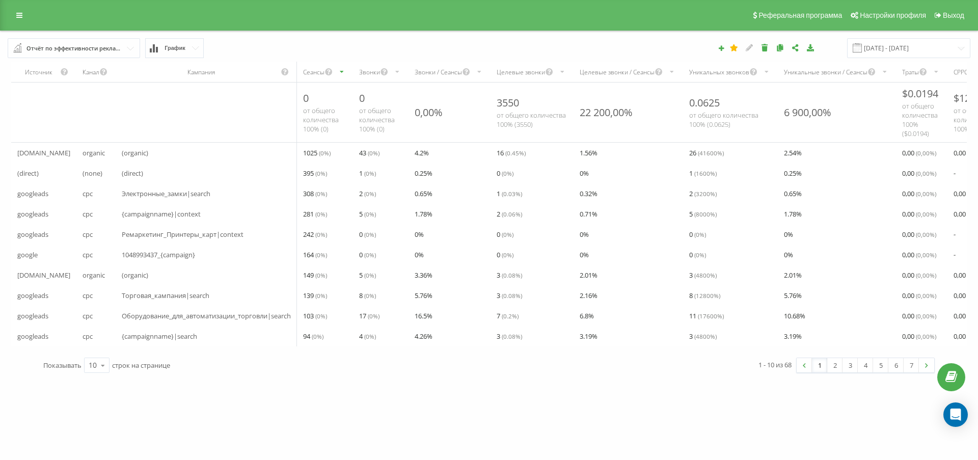
click at [437, 76] on div "Звонки / Сеансы" at bounding box center [438, 72] width 47 height 9
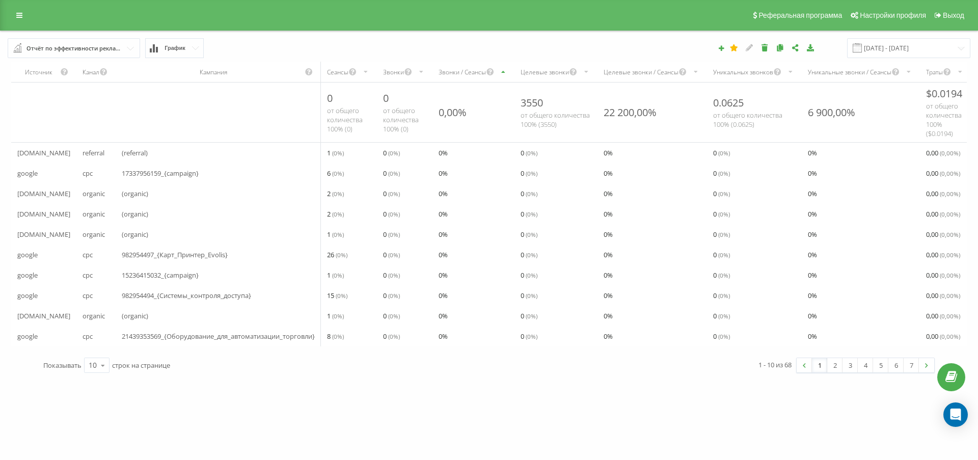
click at [403, 76] on div "Звонки" at bounding box center [393, 72] width 21 height 9
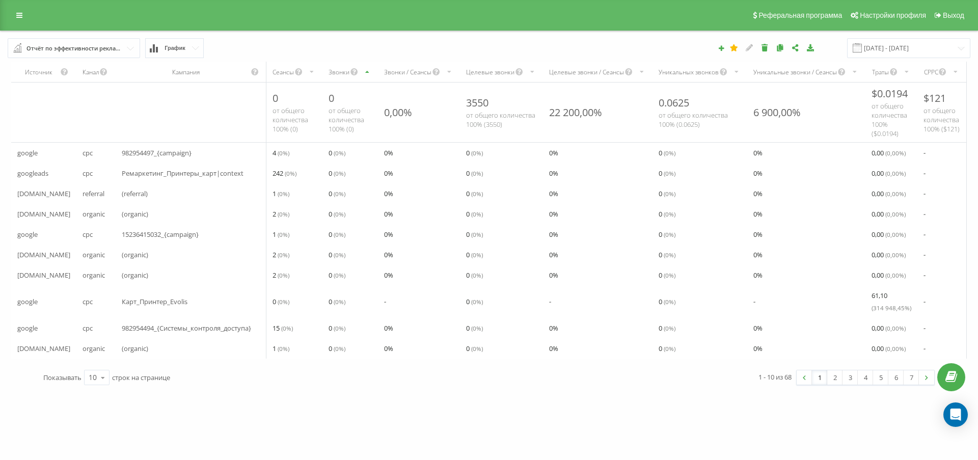
click at [336, 76] on div "Звонки" at bounding box center [339, 72] width 21 height 9
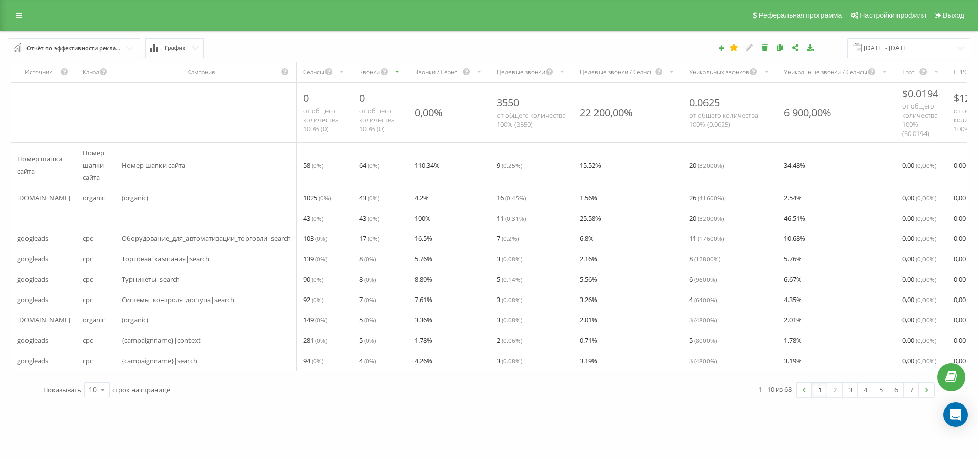
click at [97, 54] on div "Отчёт по эффективности рекламных кампаний" at bounding box center [74, 48] width 96 height 11
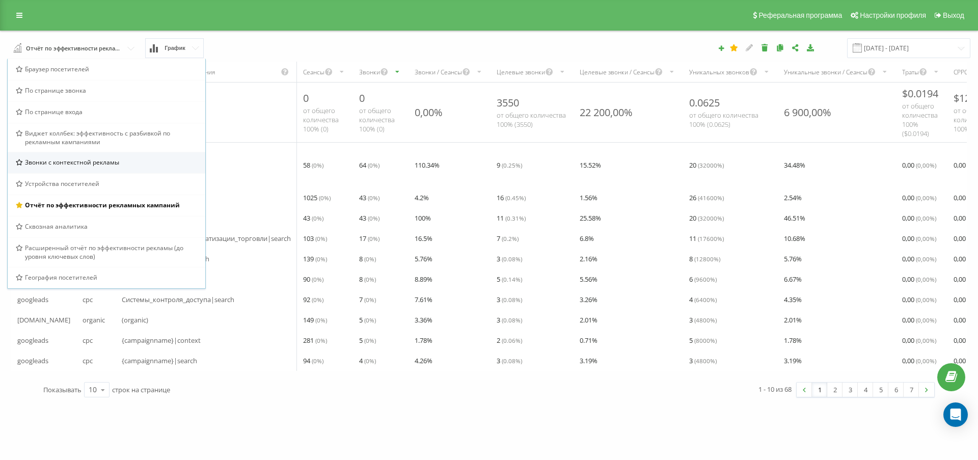
click at [77, 167] on span "Звонки с контекстной рекламы" at bounding box center [72, 162] width 94 height 9
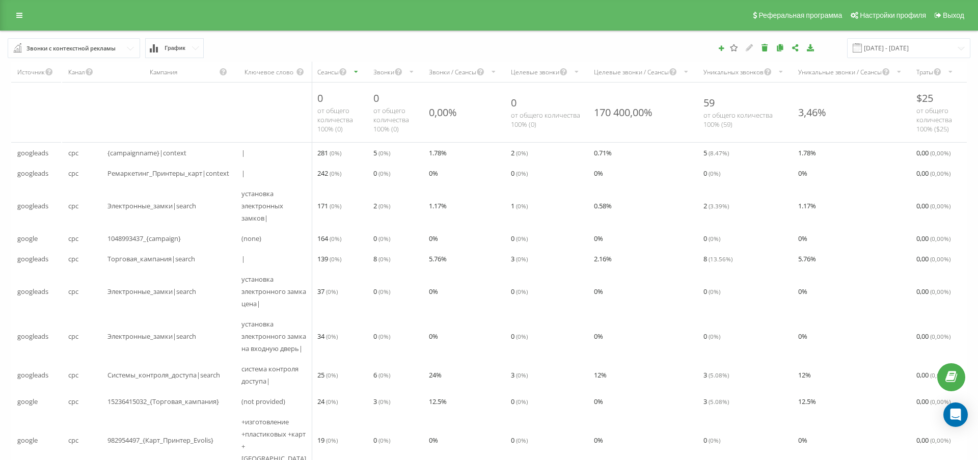
click at [373, 76] on div "Звонки" at bounding box center [383, 72] width 21 height 9
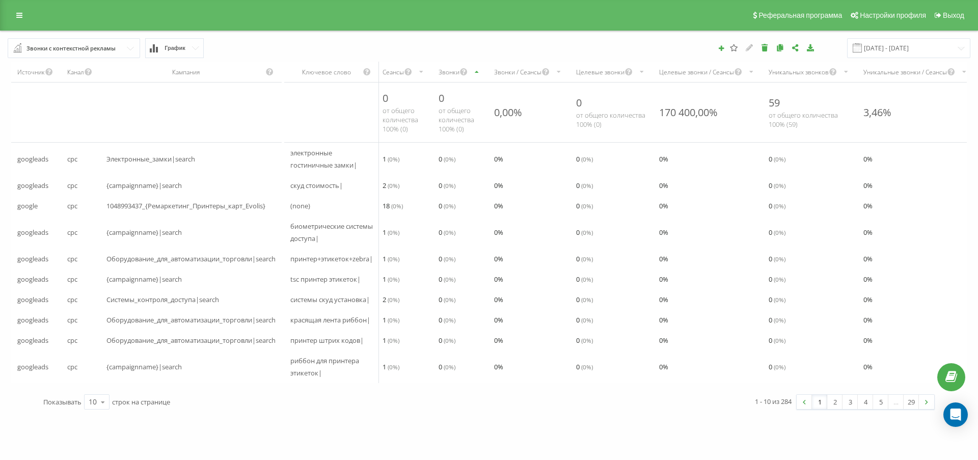
click at [458, 76] on div "Звонки" at bounding box center [449, 72] width 21 height 9
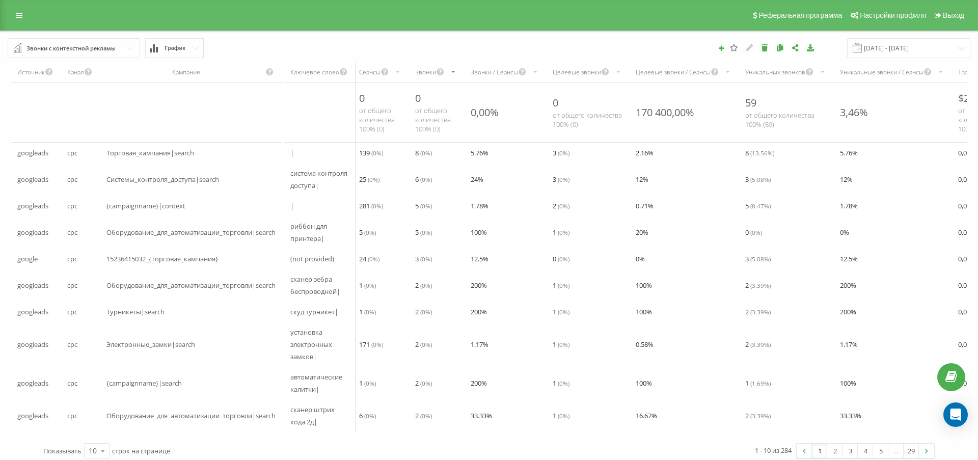
click at [56, 54] on div "Звонки с контекстной рекламы" at bounding box center [70, 48] width 89 height 11
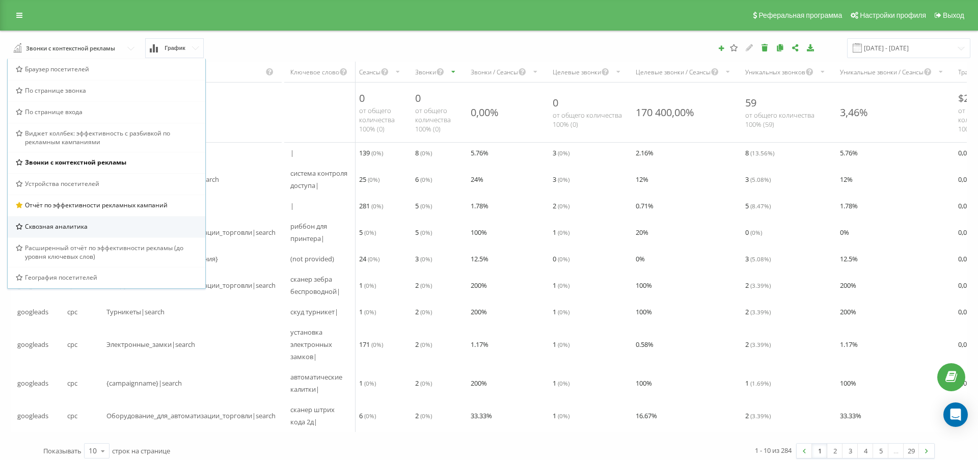
click at [70, 231] on span "Сквозная аналитика" at bounding box center [56, 226] width 63 height 9
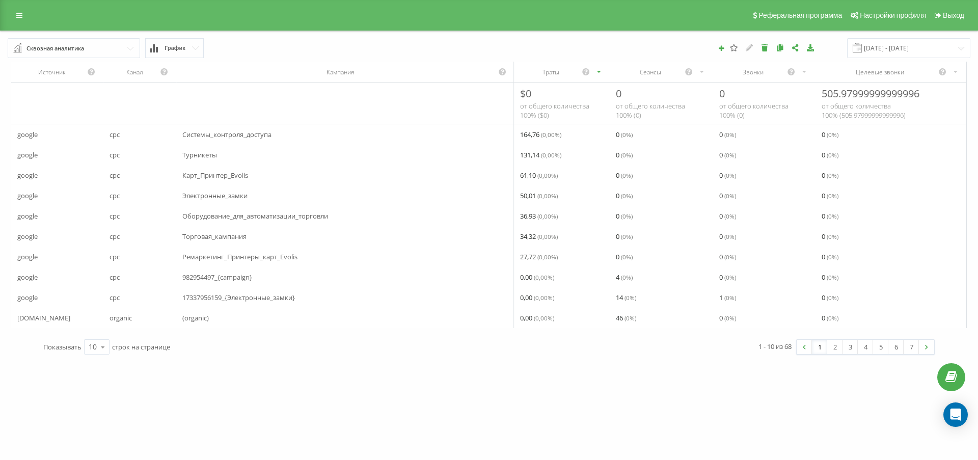
click at [758, 76] on div "Звонки" at bounding box center [753, 72] width 68 height 9
click at [752, 76] on div "Звонки" at bounding box center [753, 72] width 68 height 9
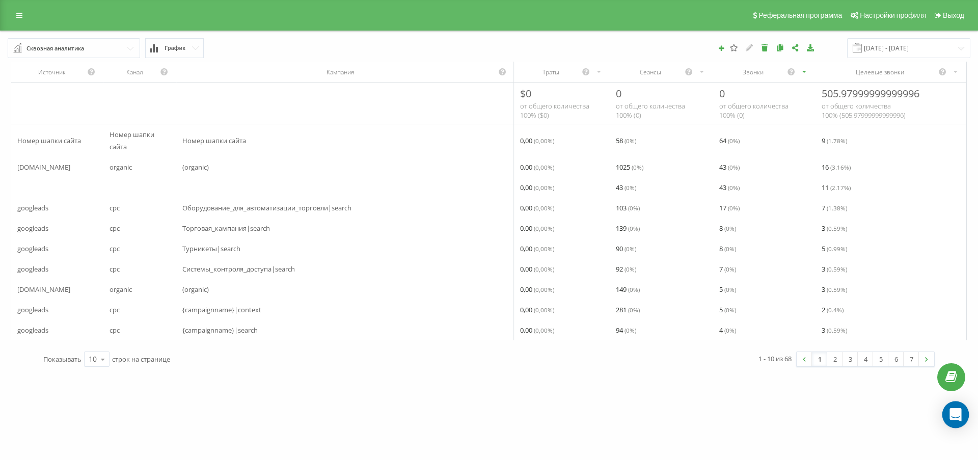
click at [957, 414] on icon "Open Intercom Messenger" at bounding box center [956, 414] width 12 height 13
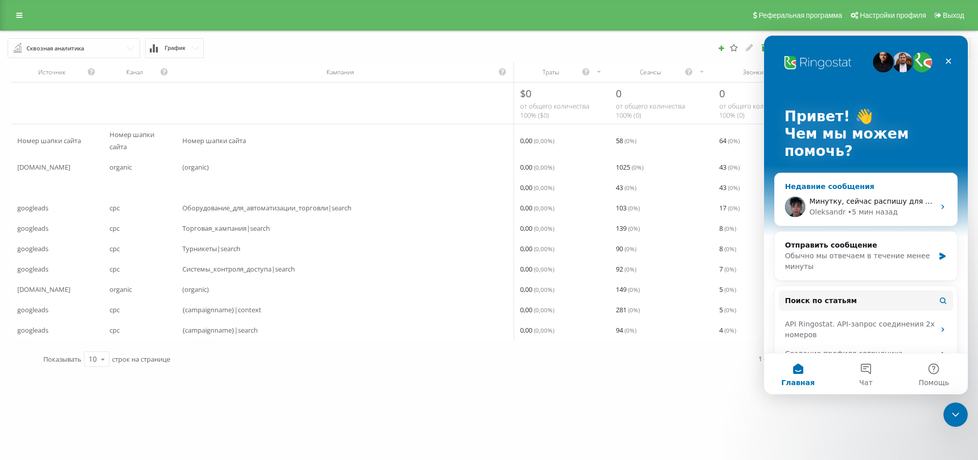
click at [856, 202] on span "Минутку, сейчас распишу для вас, как происходит передача данных, чтобы не было …" at bounding box center [990, 201] width 361 height 8
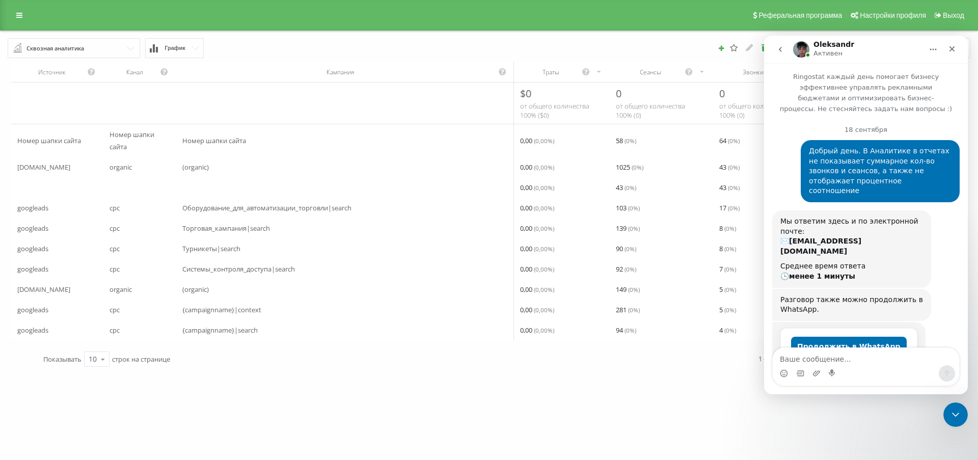
scroll to position [2190, 0]
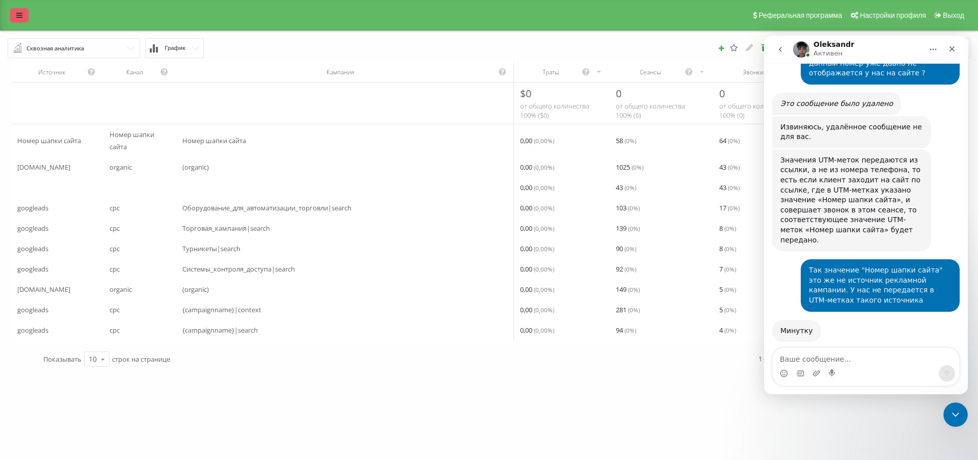
click at [15, 22] on link at bounding box center [19, 15] width 18 height 14
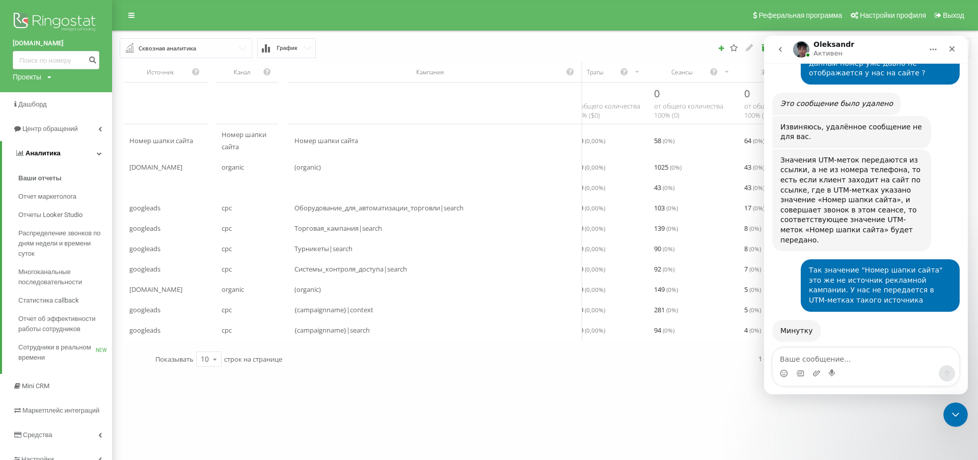
click at [99, 151] on icon at bounding box center [99, 153] width 5 height 5
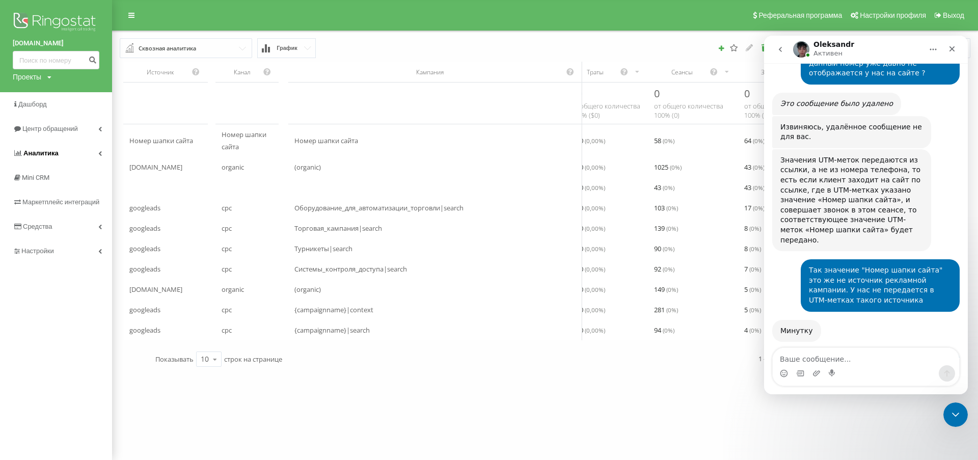
click at [99, 151] on icon at bounding box center [100, 153] width 4 height 5
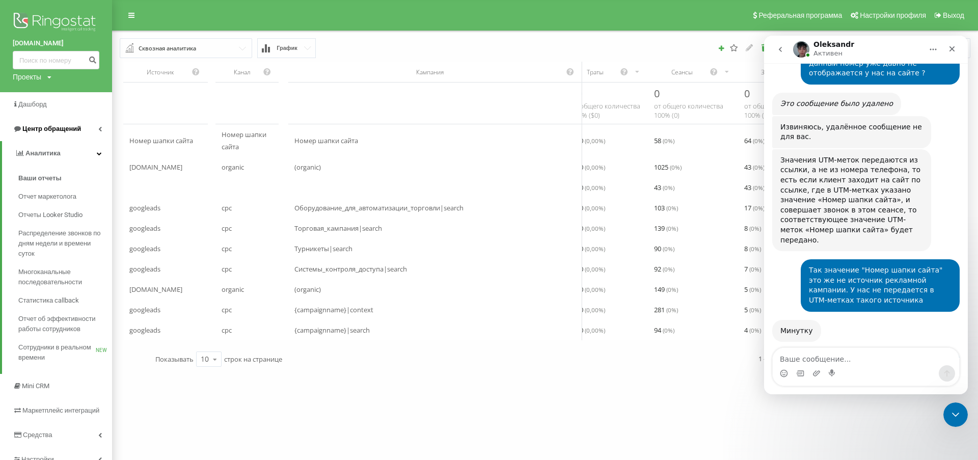
click at [58, 130] on span "Центр обращений" at bounding box center [51, 129] width 59 height 8
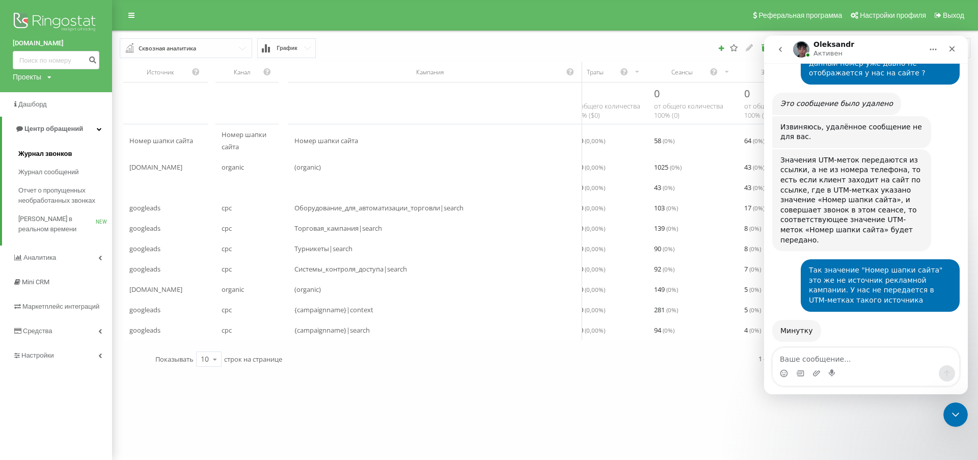
click at [45, 150] on span "Журнал звонков" at bounding box center [44, 154] width 53 height 10
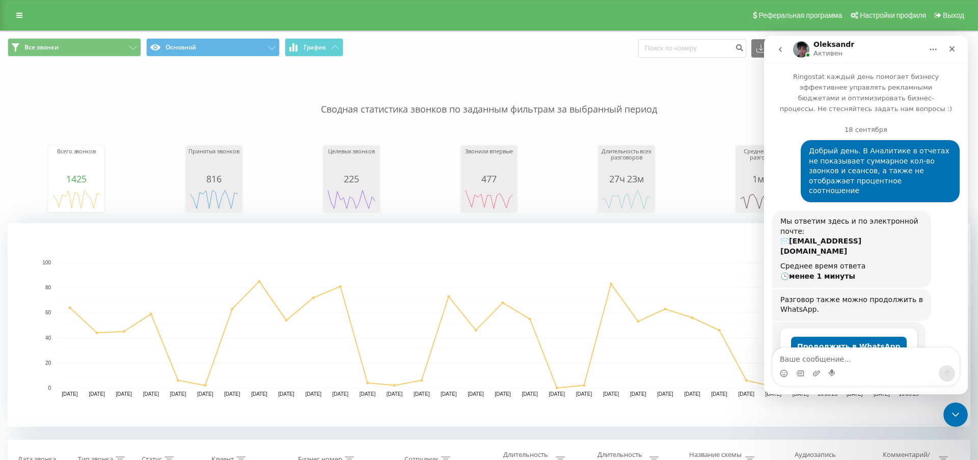
scroll to position [2190, 0]
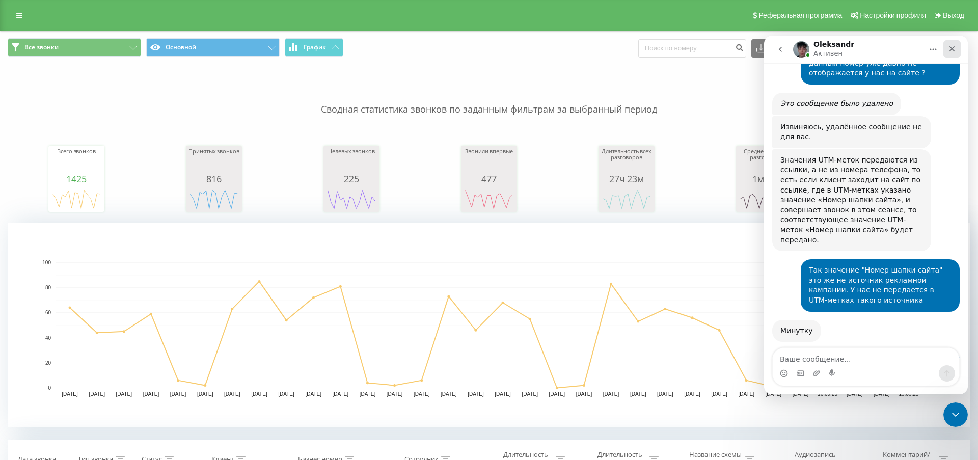
click at [951, 49] on icon "Закрыть" at bounding box center [953, 49] width 6 height 6
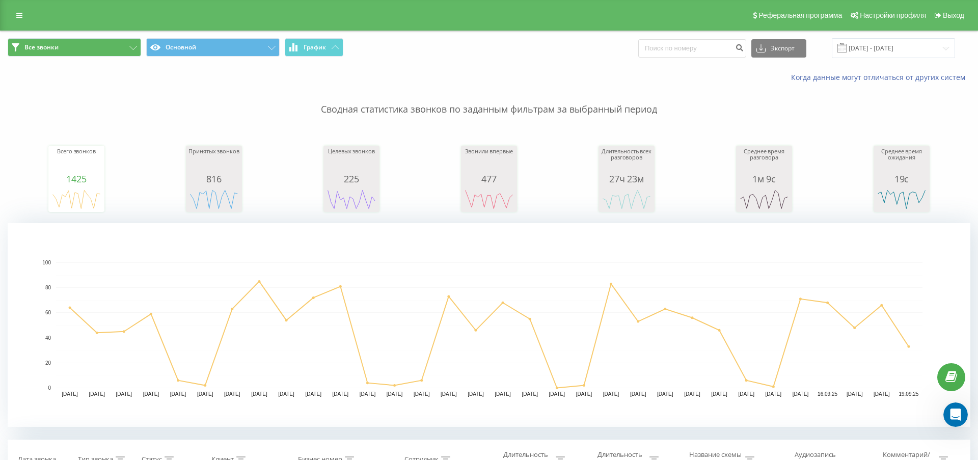
click at [121, 57] on button "Все звонки" at bounding box center [74, 47] width 133 height 18
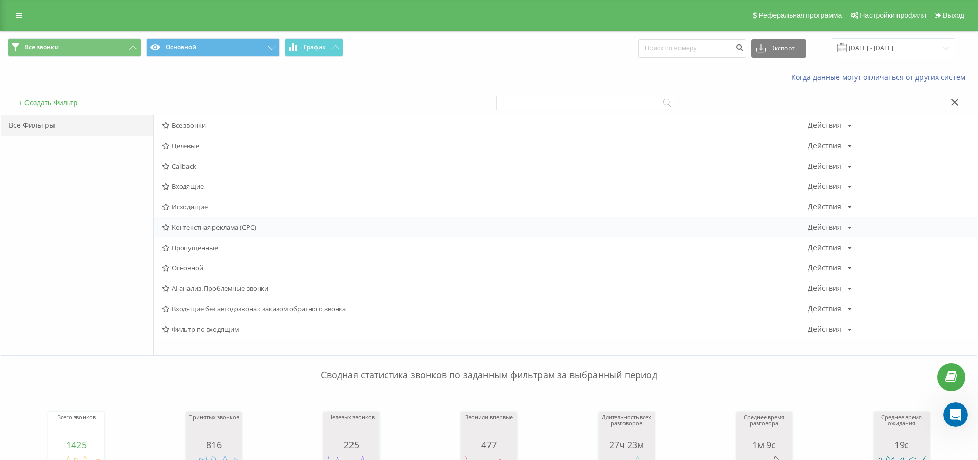
click at [235, 231] on span "Контекстная реклама (CPC)" at bounding box center [485, 227] width 646 height 7
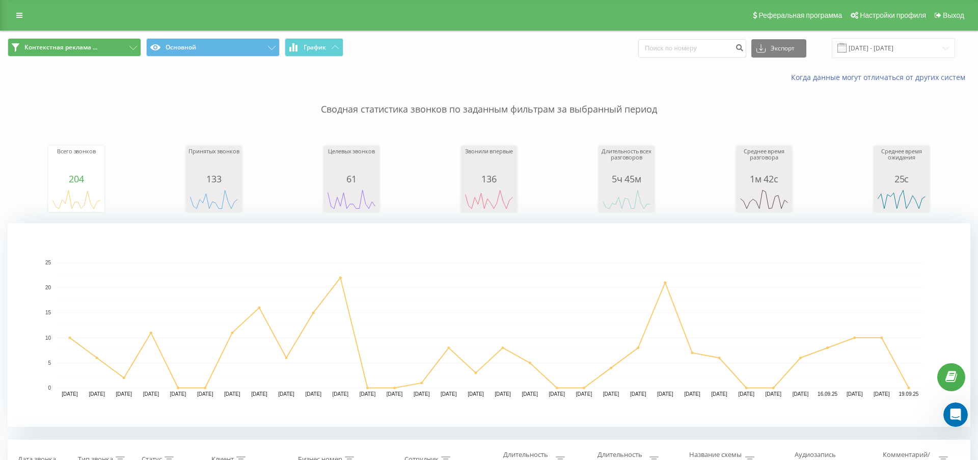
click at [96, 51] on span "Контекстная реклама ..." at bounding box center [60, 47] width 73 height 8
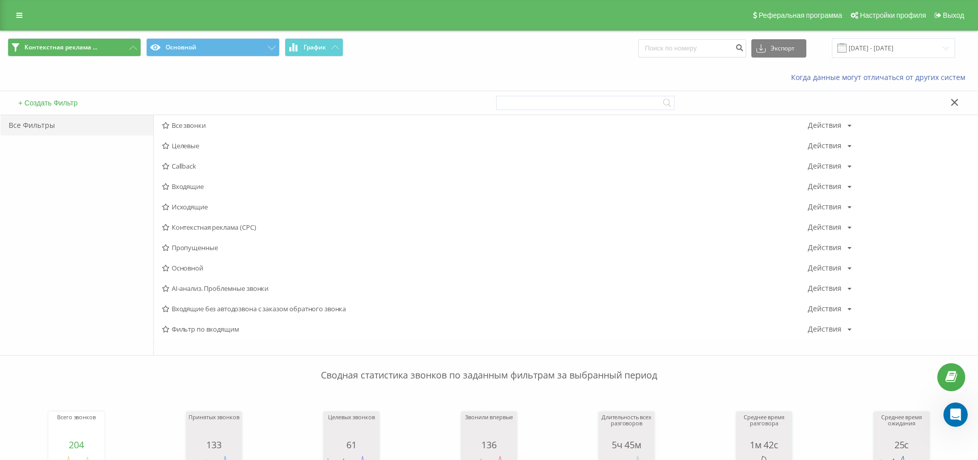
click at [49, 47] on span "Контекстная реклама ..." at bounding box center [60, 47] width 73 height 8
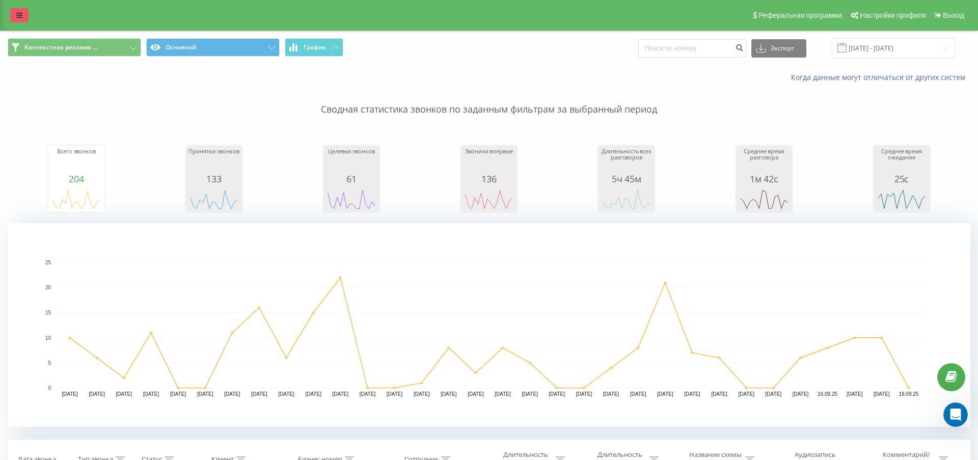
click at [21, 19] on link at bounding box center [19, 15] width 18 height 14
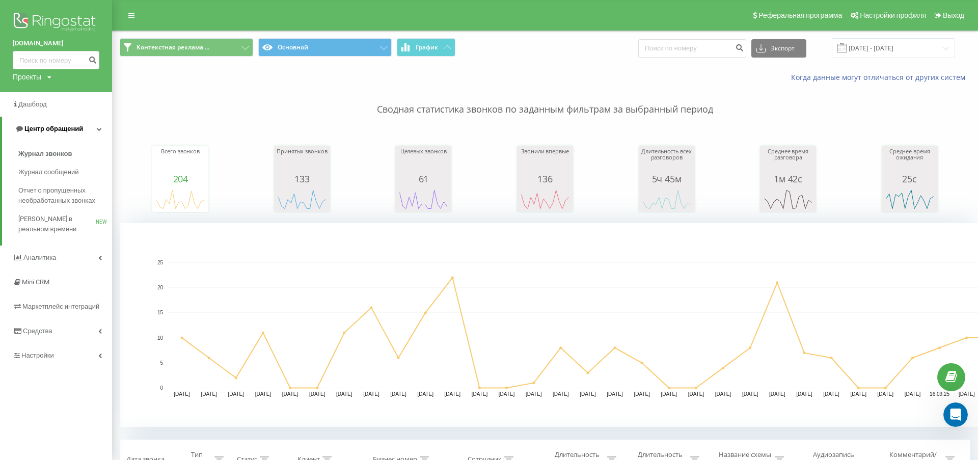
click at [60, 125] on span "Центр обращений" at bounding box center [53, 129] width 59 height 8
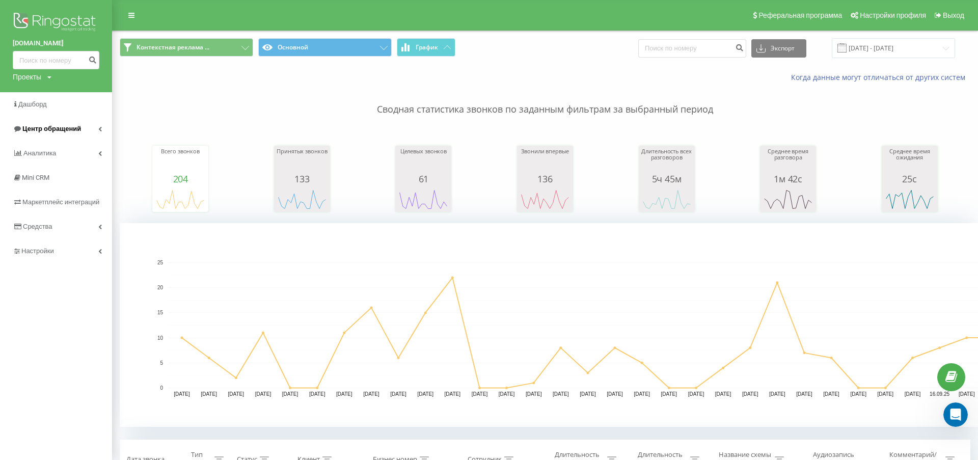
click at [60, 125] on span "Центр обращений" at bounding box center [51, 129] width 59 height 8
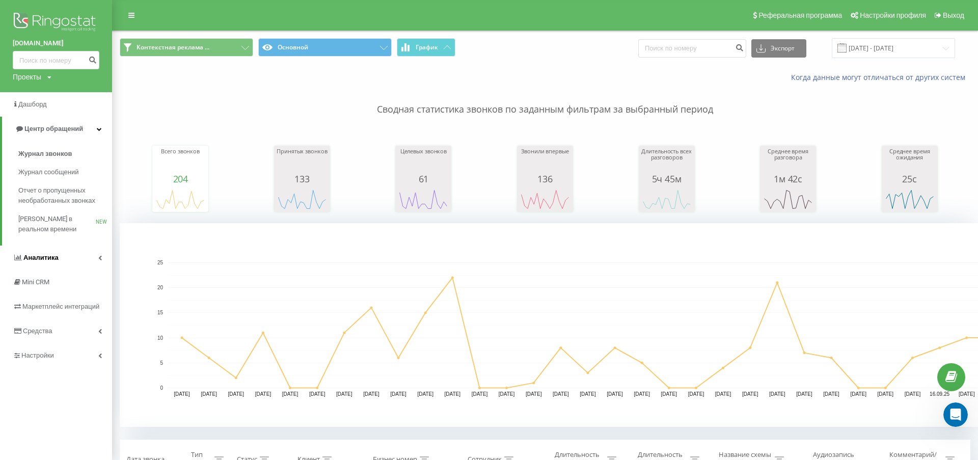
click at [37, 254] on span "Аналитика" at bounding box center [40, 258] width 35 height 8
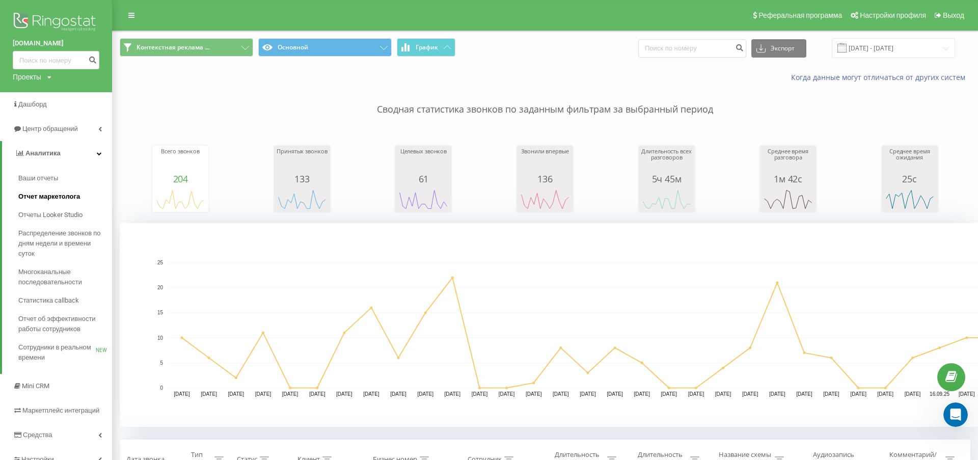
click at [49, 194] on span "Отчет маркетолога" at bounding box center [49, 197] width 62 height 10
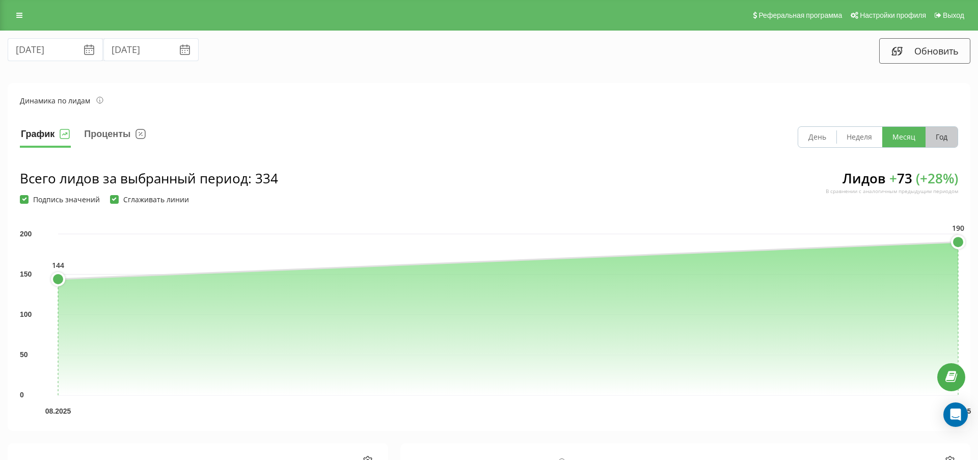
click at [943, 144] on button "Год" at bounding box center [942, 137] width 32 height 20
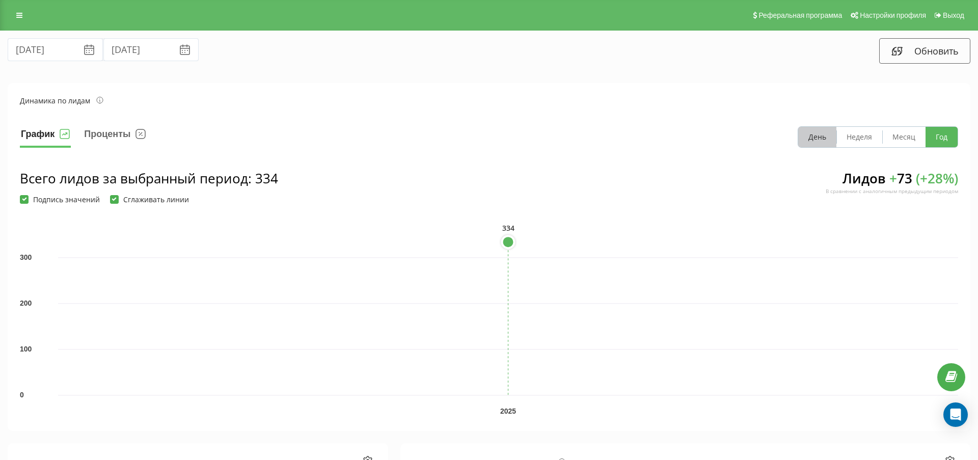
click at [822, 147] on button "День" at bounding box center [817, 137] width 38 height 20
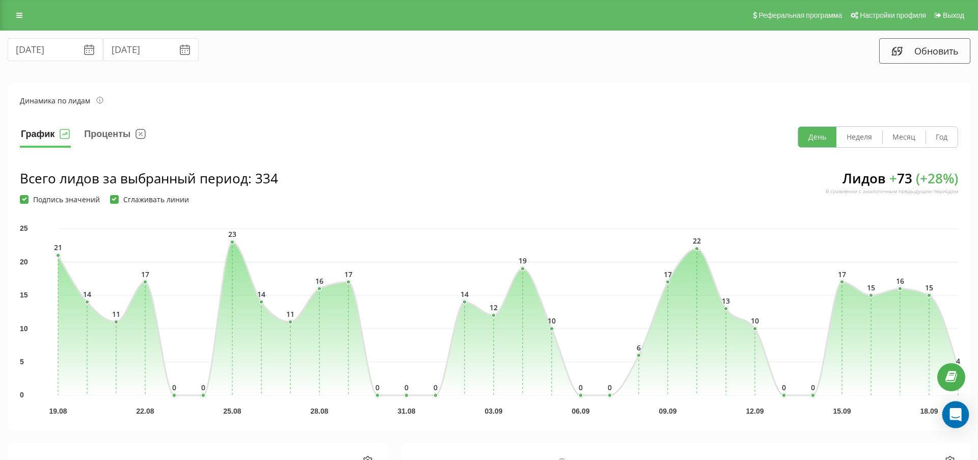
click at [959, 421] on div "Open Intercom Messenger" at bounding box center [956, 414] width 27 height 27
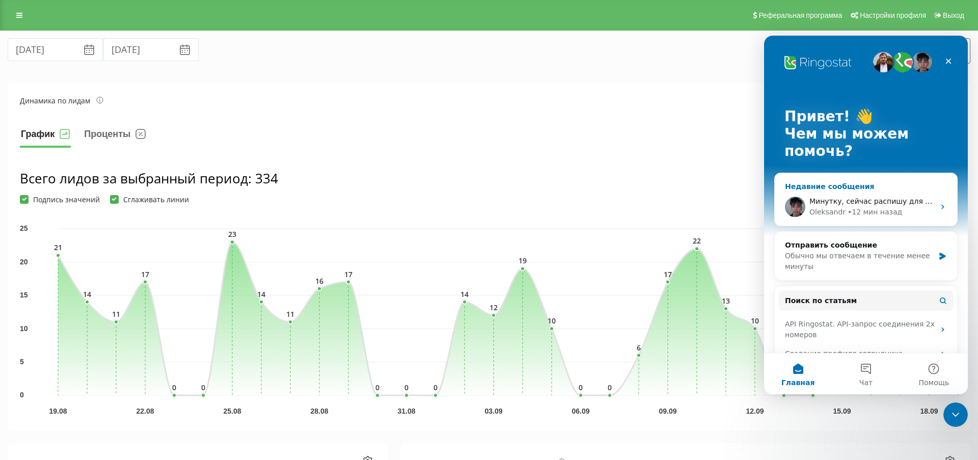
click at [865, 208] on div "• 12 мин назад" at bounding box center [875, 212] width 55 height 11
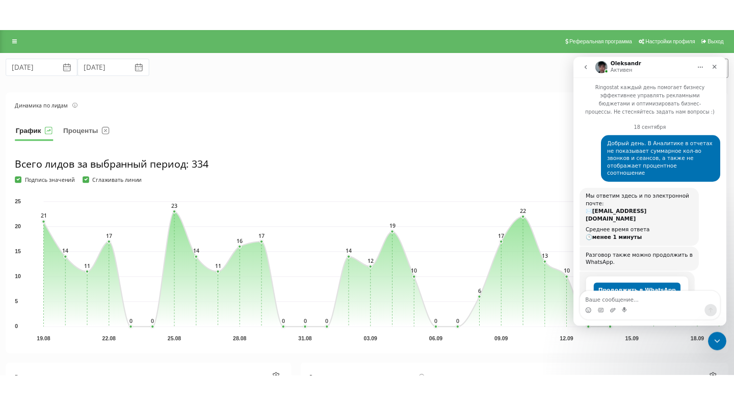
scroll to position [2190, 0]
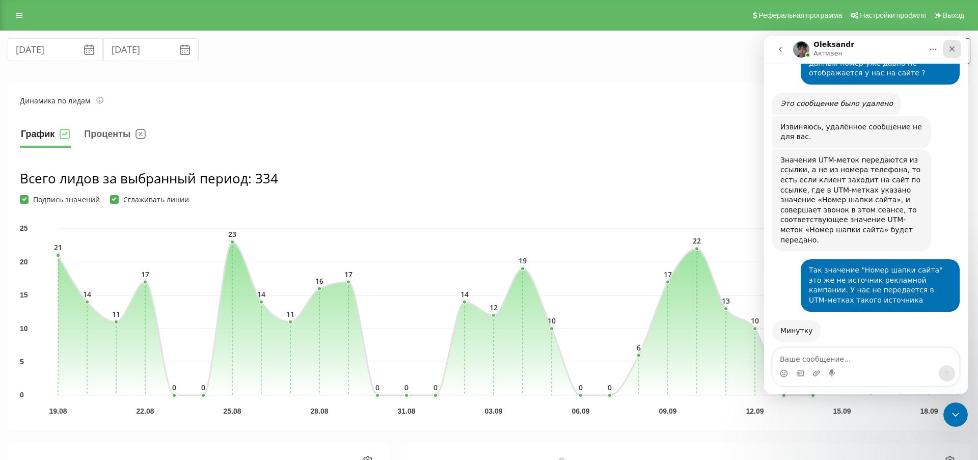
click at [951, 49] on icon "Закрыть" at bounding box center [953, 49] width 6 height 6
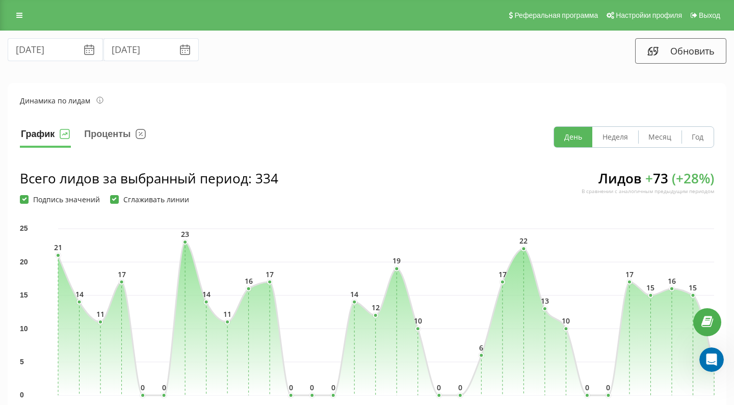
scroll to position [0, 0]
